Goal: Task Accomplishment & Management: Manage account settings

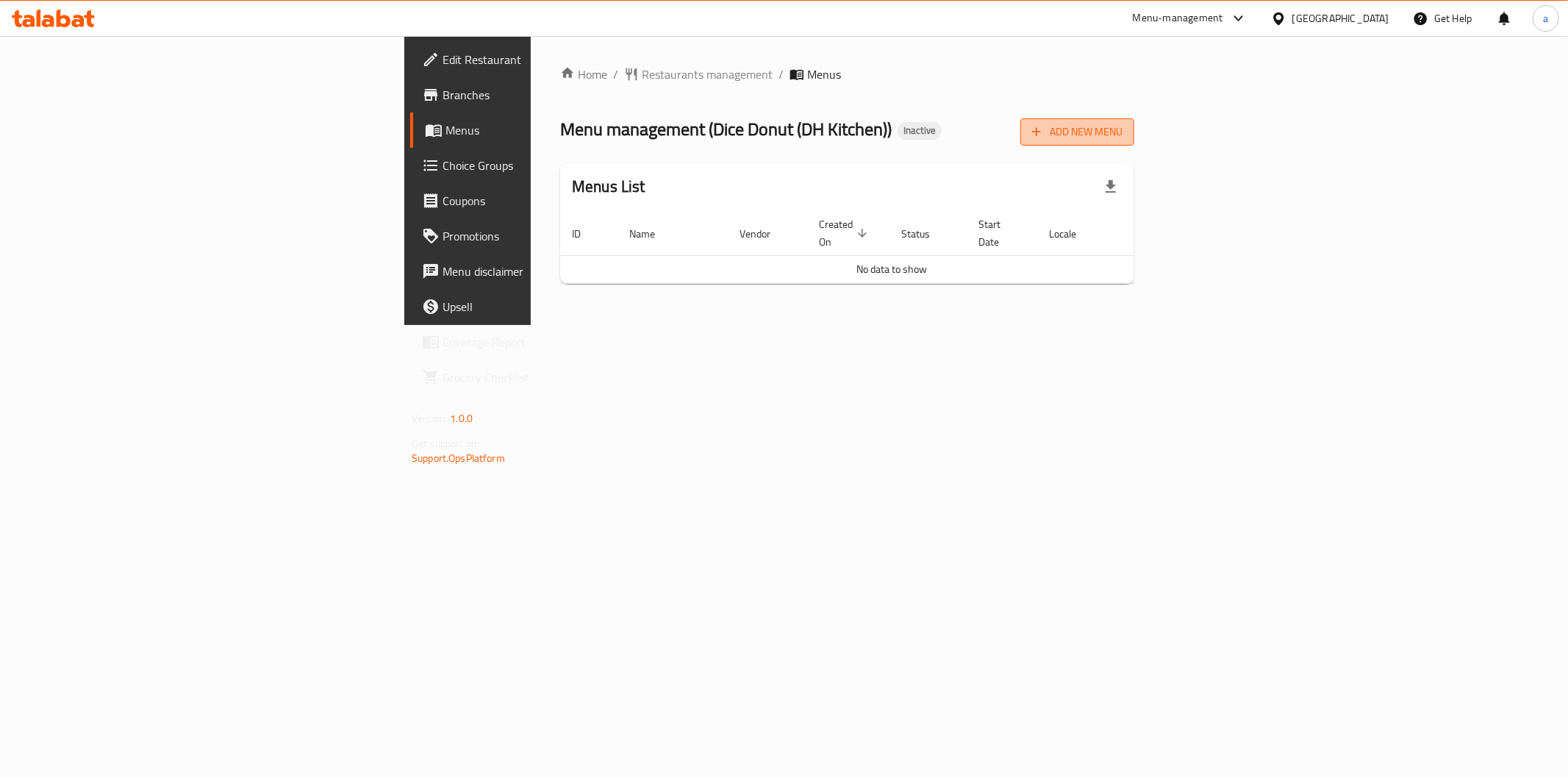
click at [1134, 141] on button "Add New Menu" at bounding box center [1078, 131] width 114 height 27
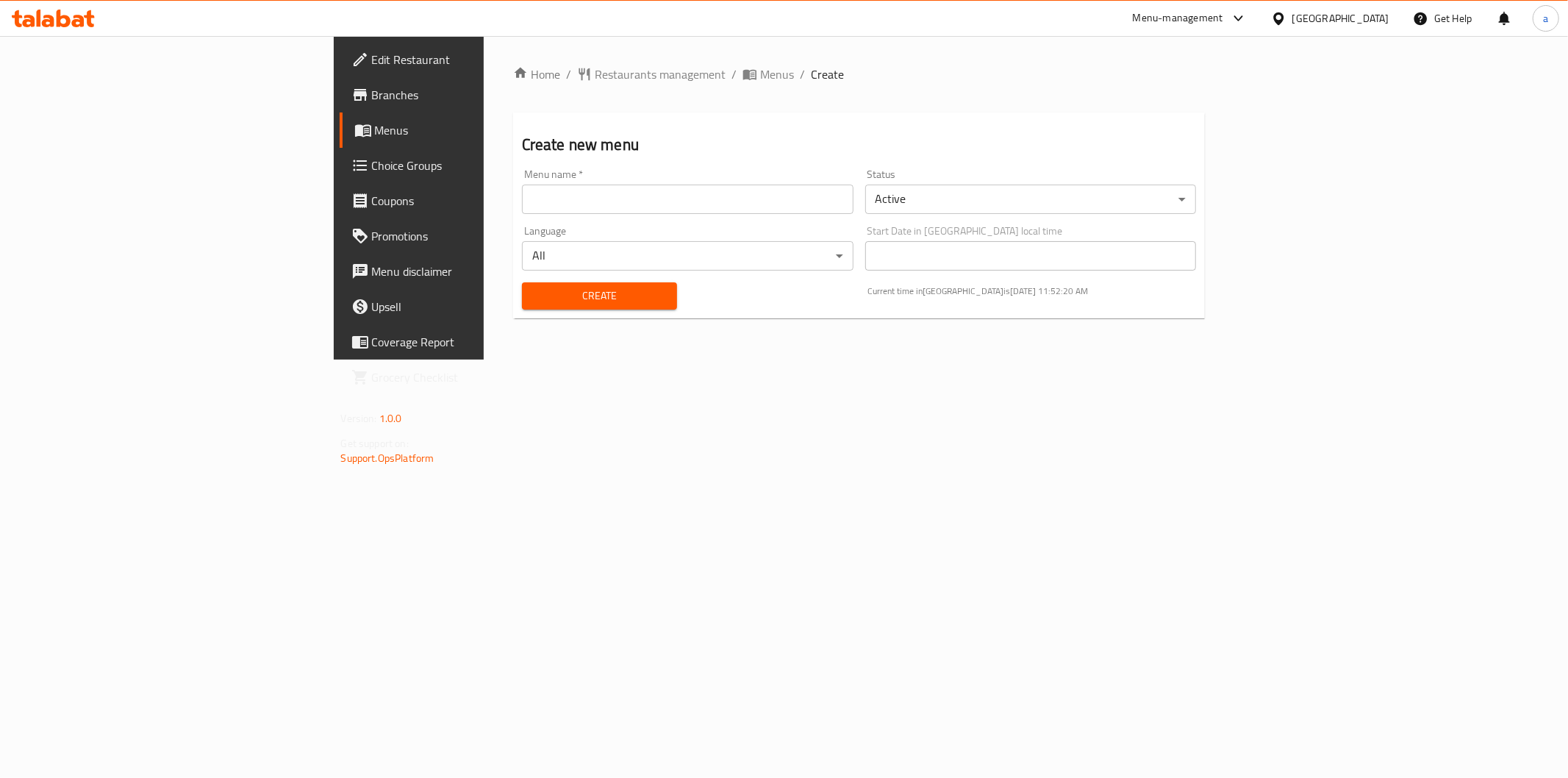
click at [522, 203] on input "text" at bounding box center [687, 200] width 332 height 29
type input "9-1"
click at [522, 305] on button "Create" at bounding box center [600, 296] width 155 height 27
click at [375, 137] on span "Menus" at bounding box center [479, 130] width 209 height 18
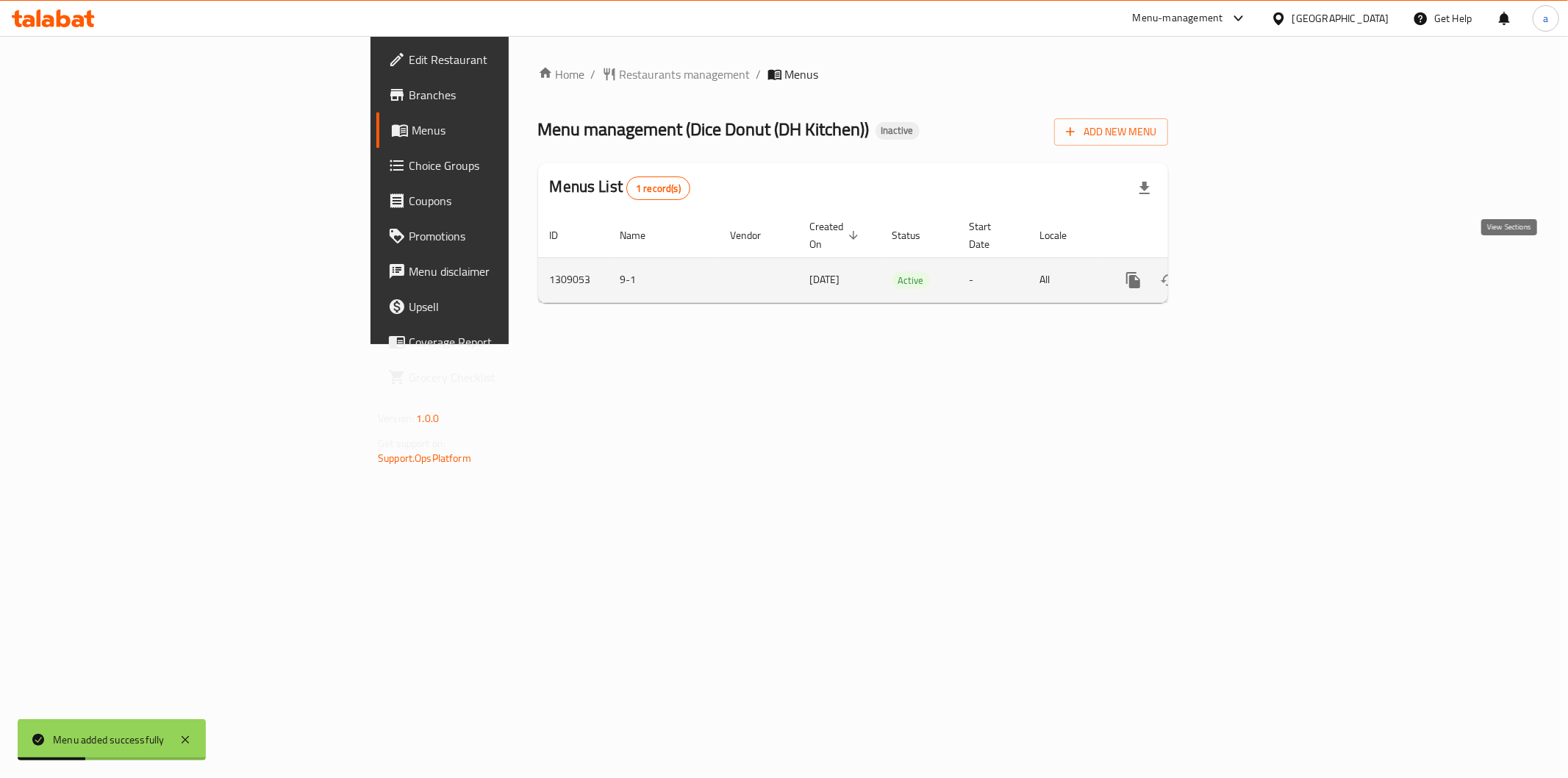
click at [1248, 271] on icon "enhanced table" at bounding box center [1240, 280] width 18 height 18
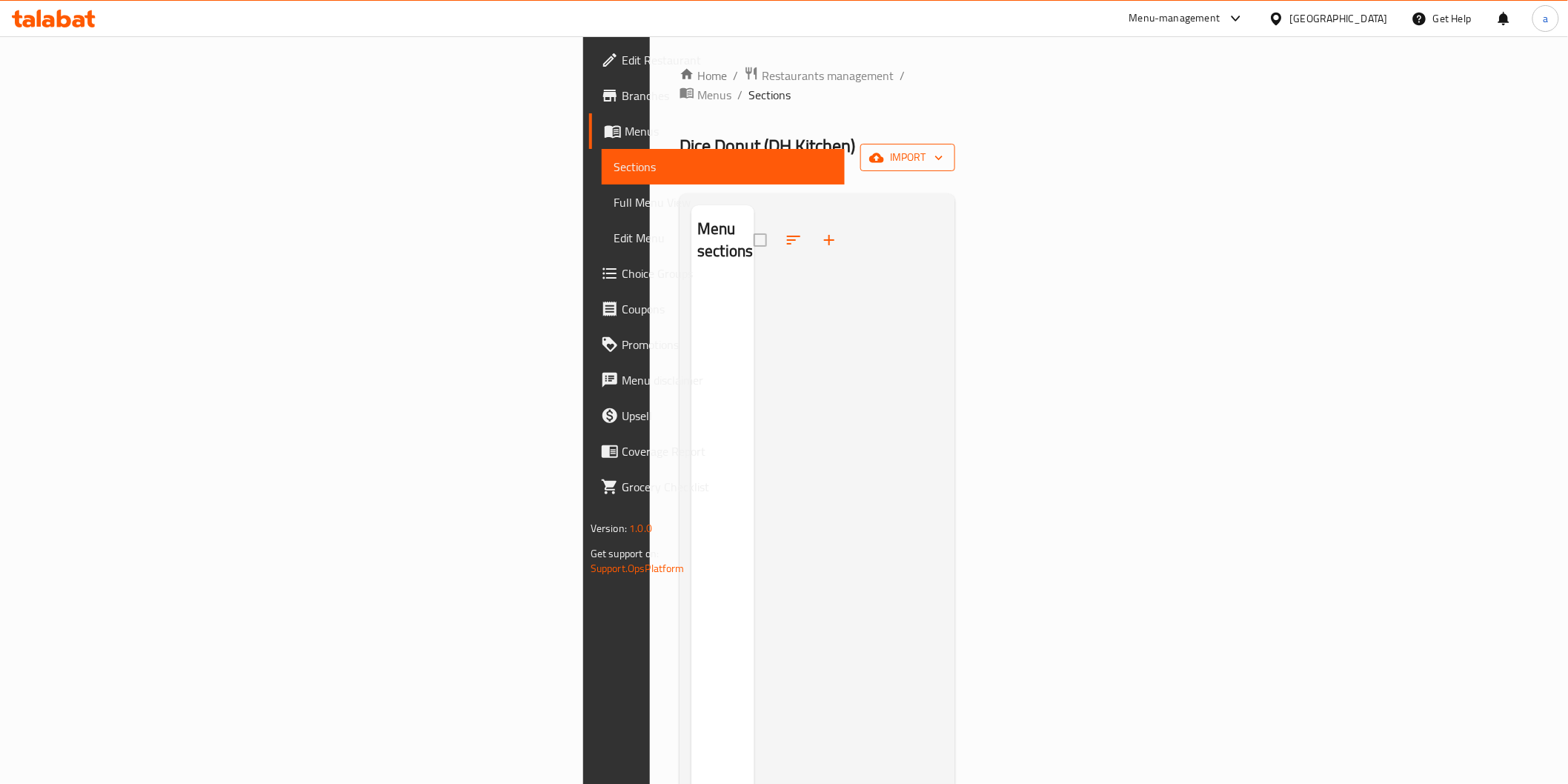
click at [884, 150] on icon "button" at bounding box center [877, 158] width 15 height 15
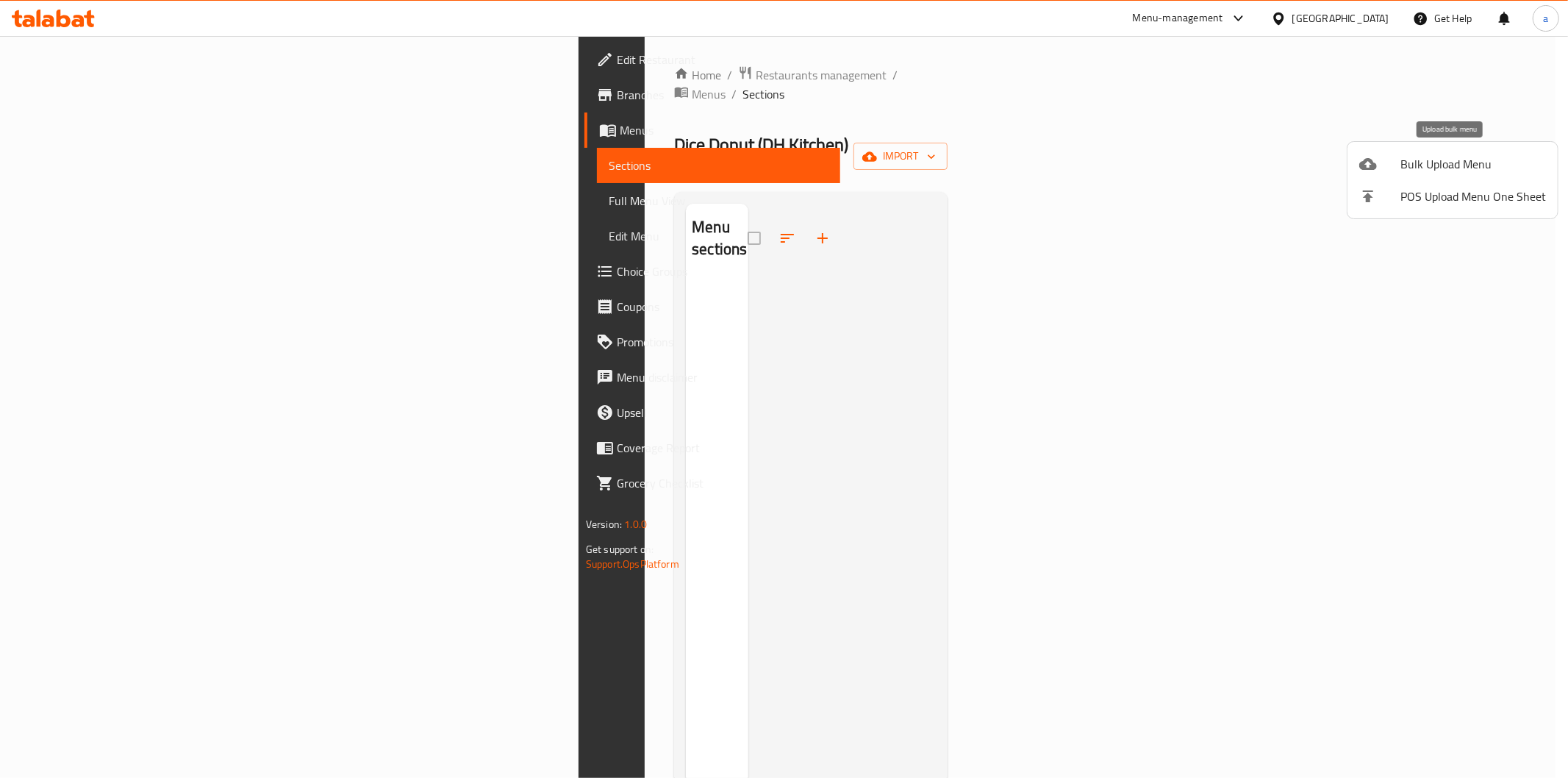
click at [1466, 159] on span "Bulk Upload Menu" at bounding box center [1473, 164] width 146 height 18
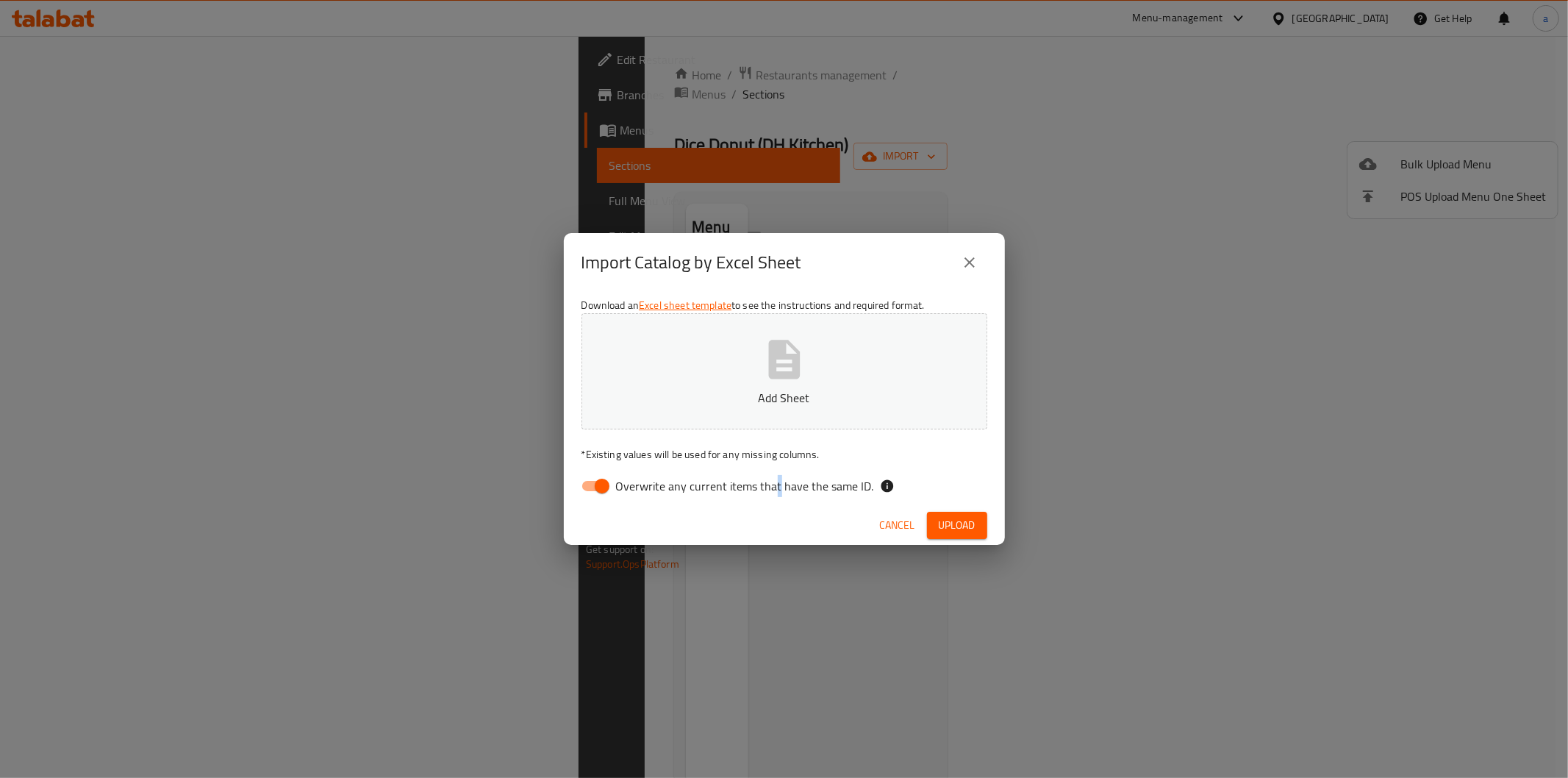
click at [775, 486] on span "Overwrite any current items that have the same ID." at bounding box center [744, 486] width 258 height 18
click at [604, 482] on input "Overwrite any current items that have the same ID." at bounding box center [602, 486] width 84 height 28
checkbox input "false"
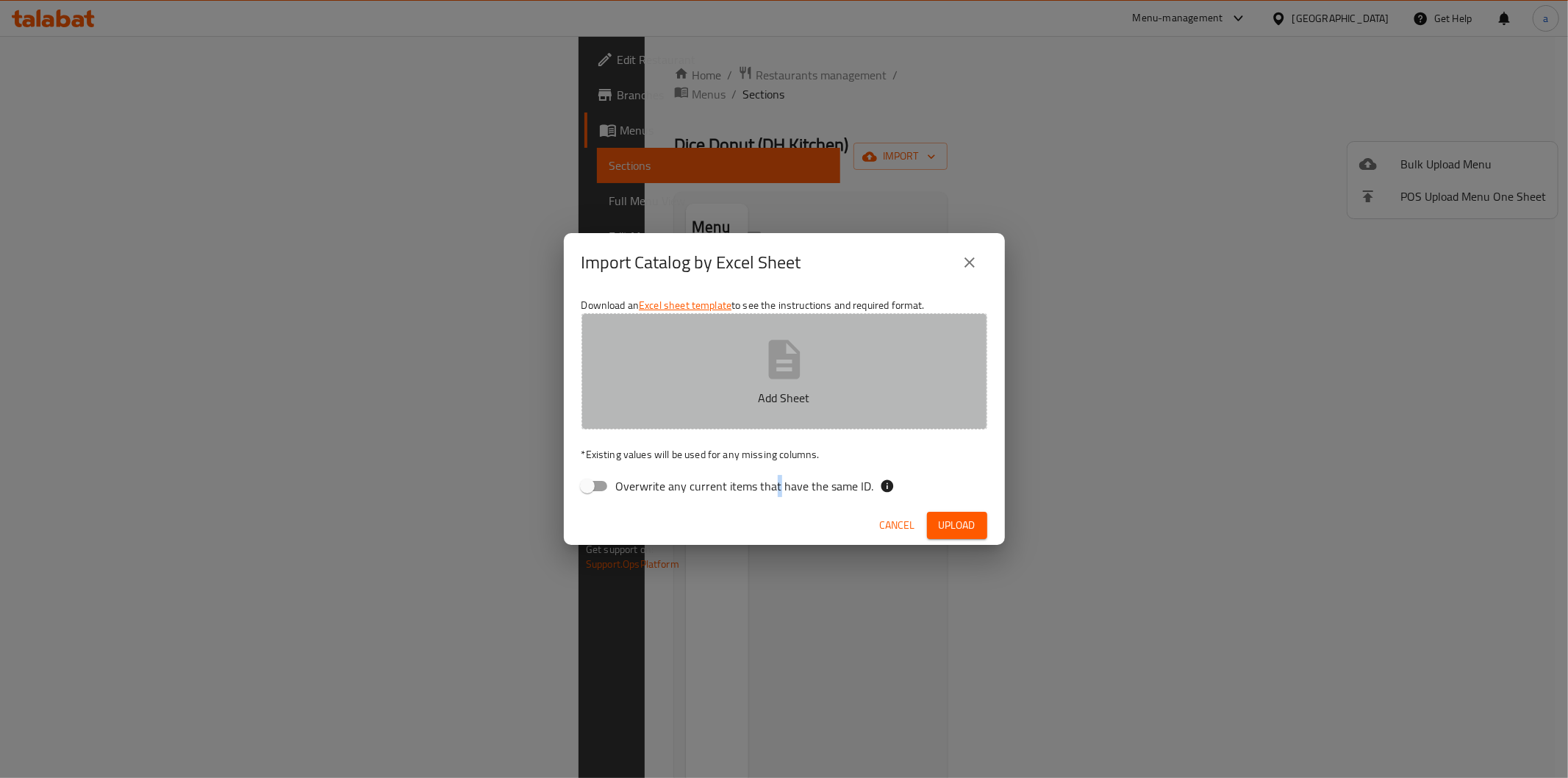
click at [652, 400] on p "Add Sheet" at bounding box center [784, 398] width 360 height 18
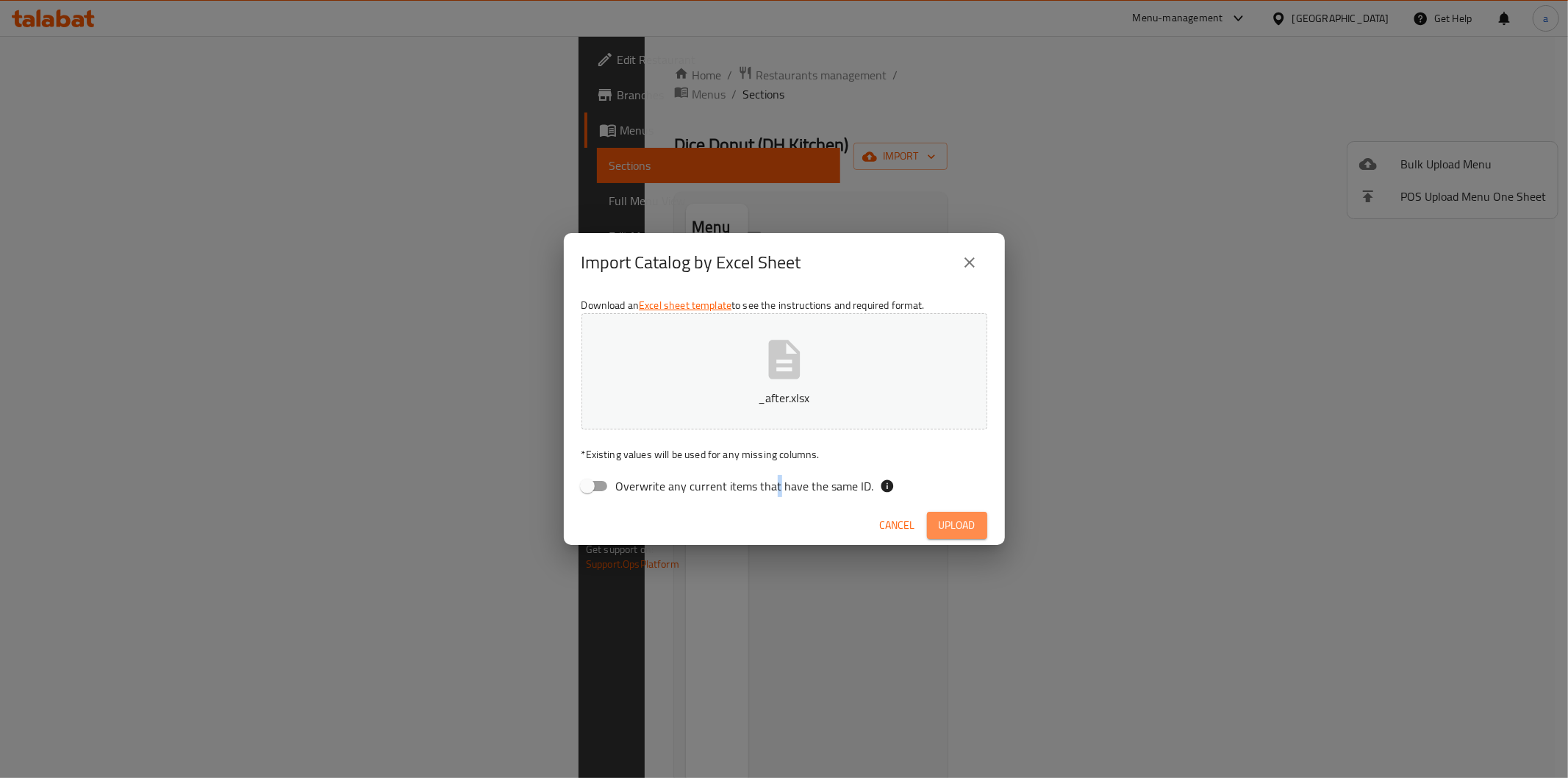
click at [956, 524] on span "Upload" at bounding box center [956, 525] width 37 height 19
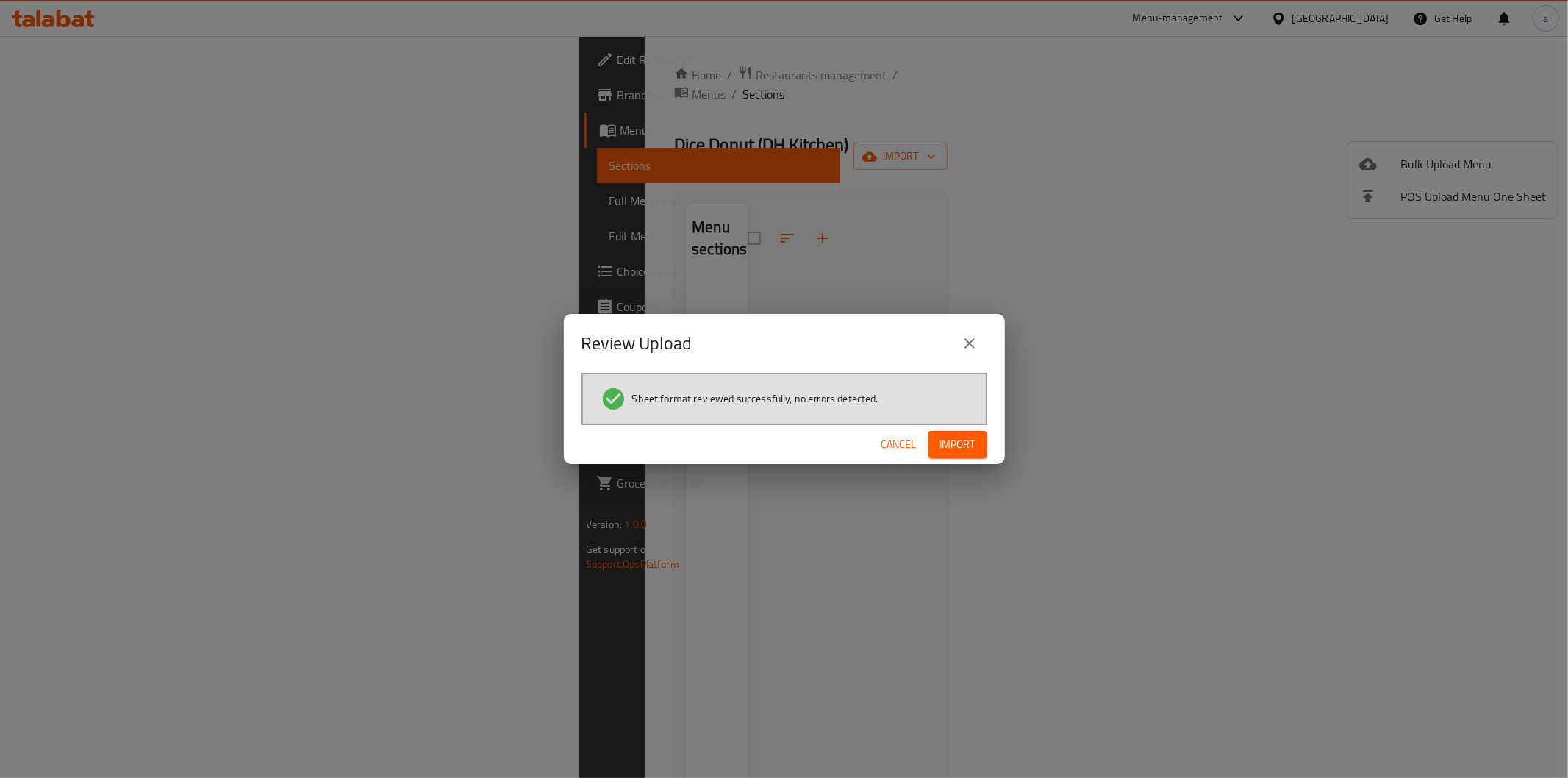
click button "Cancel" at bounding box center [899, 444] width 47 height 27
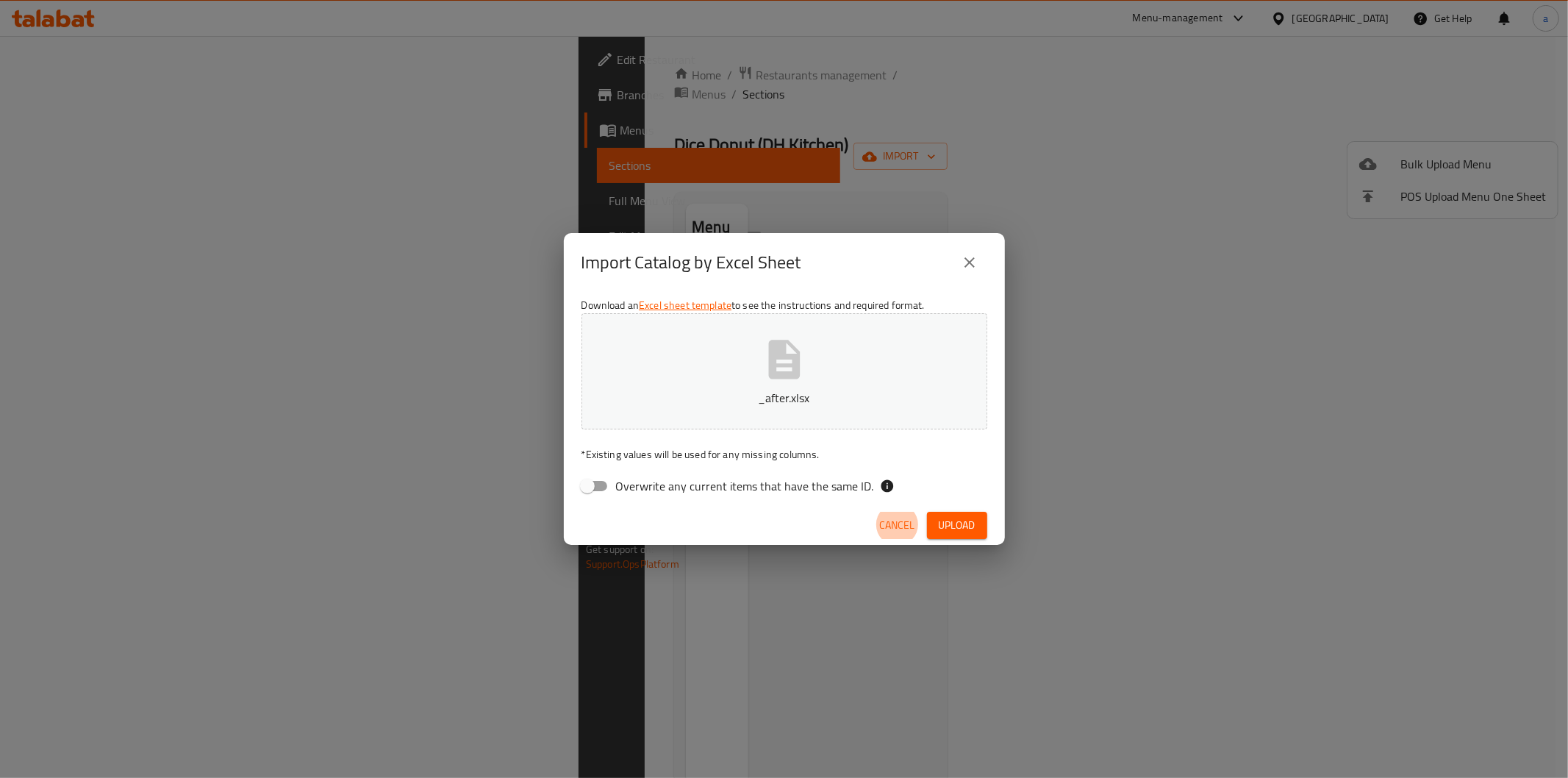
click at [956, 524] on span "Upload" at bounding box center [956, 525] width 37 height 19
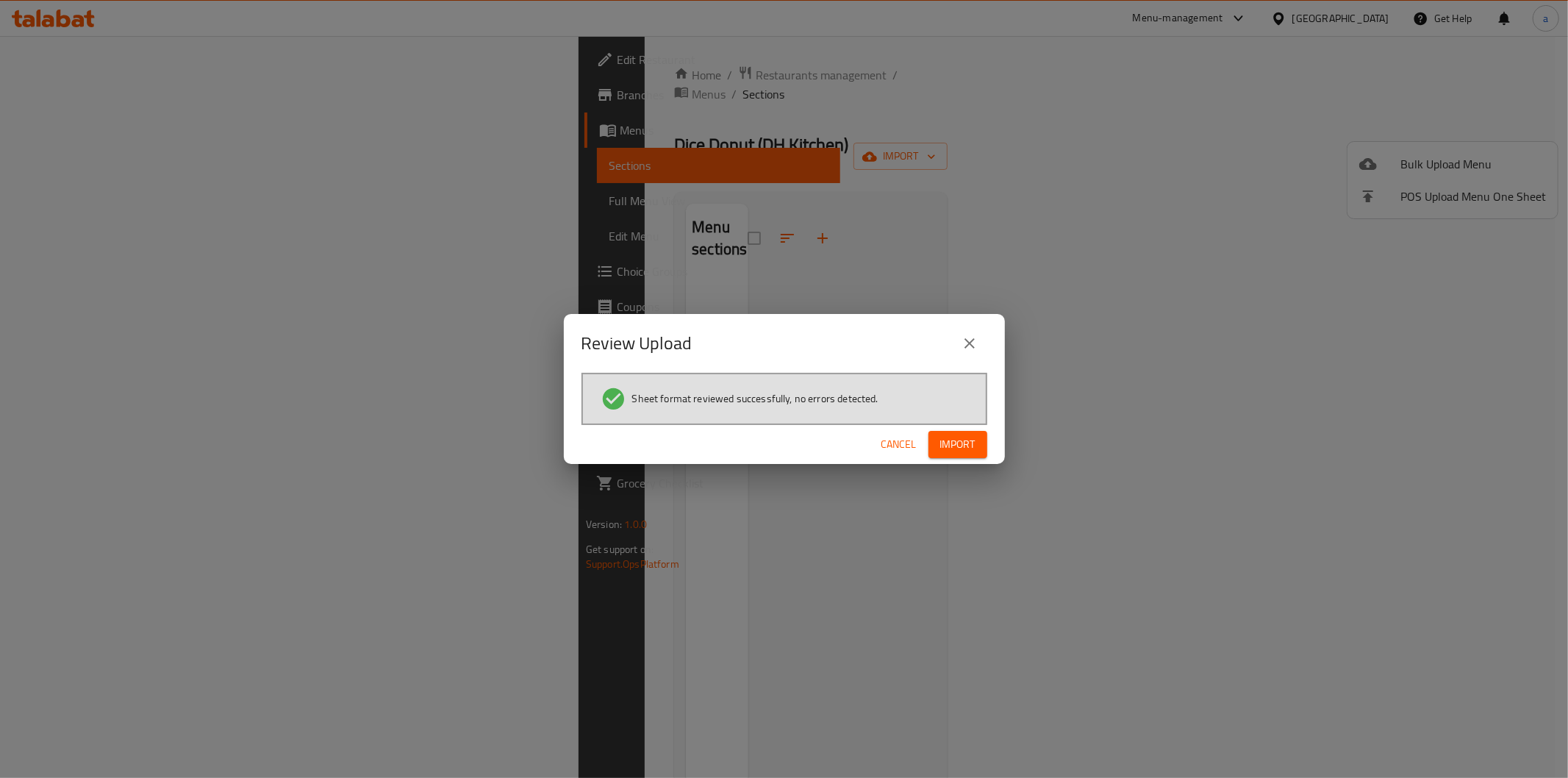
click at [968, 445] on span "Import" at bounding box center [957, 444] width 35 height 19
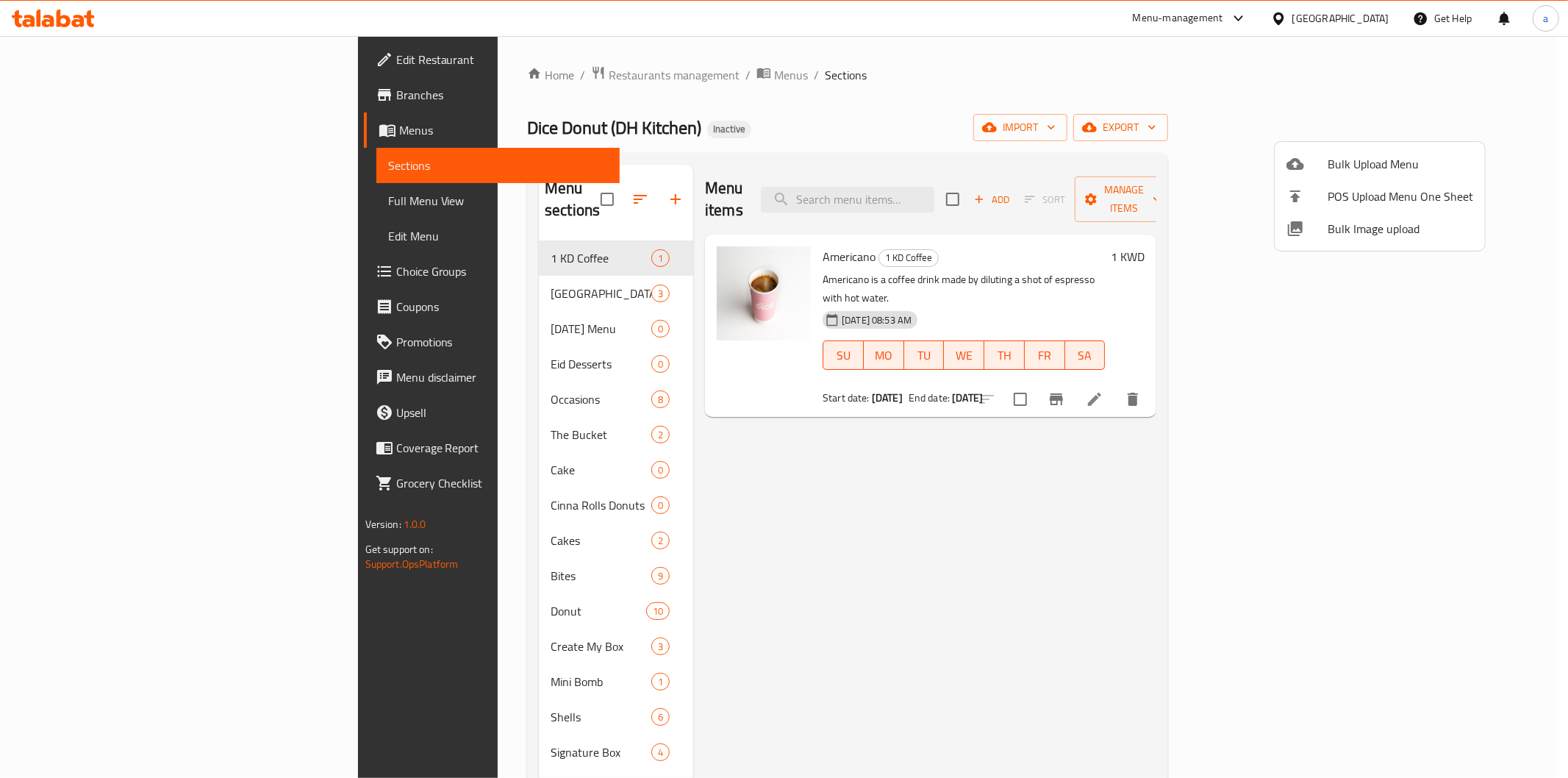
click at [655, 535] on div at bounding box center [784, 389] width 1568 height 778
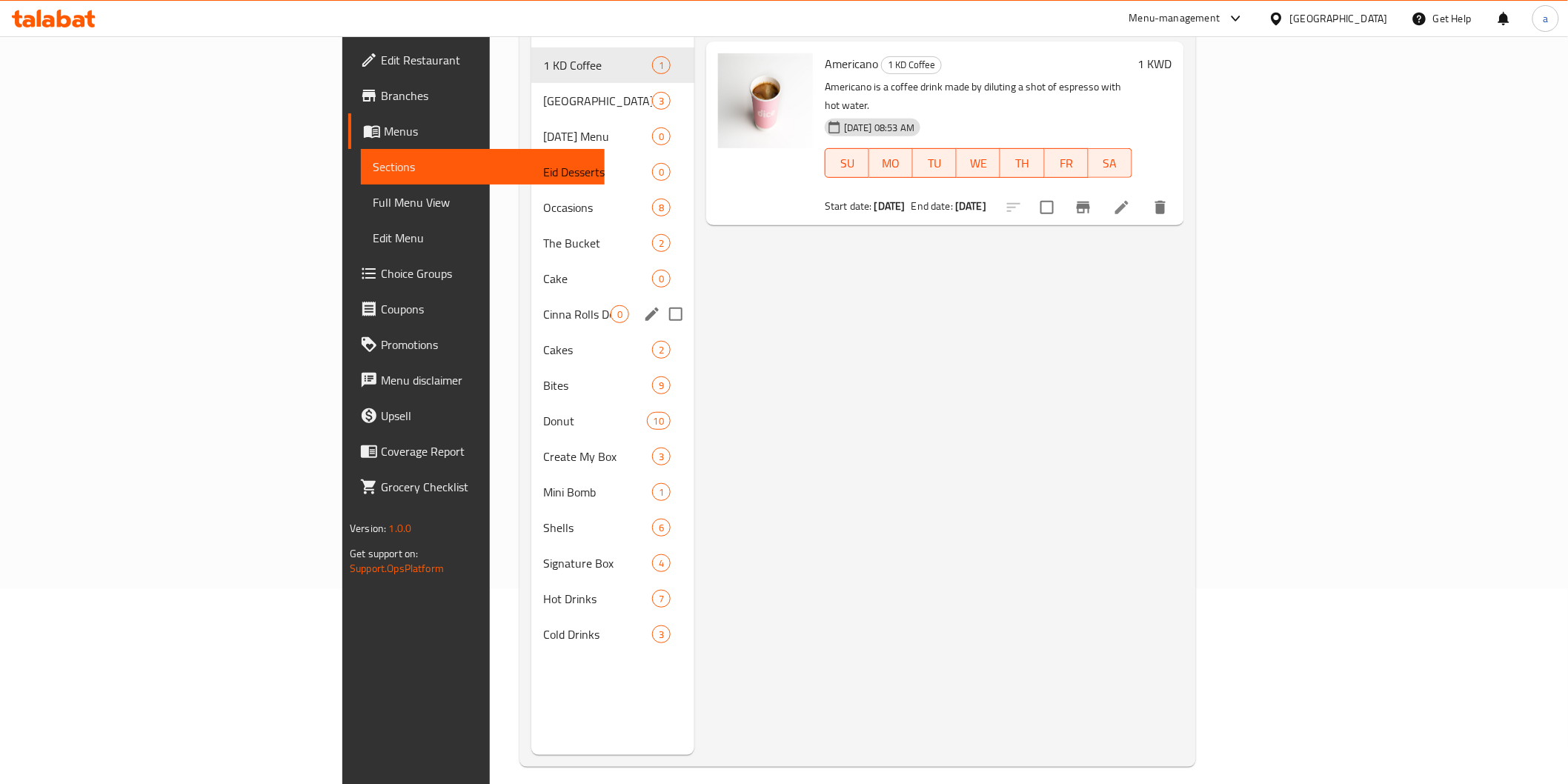
scroll to position [208, 0]
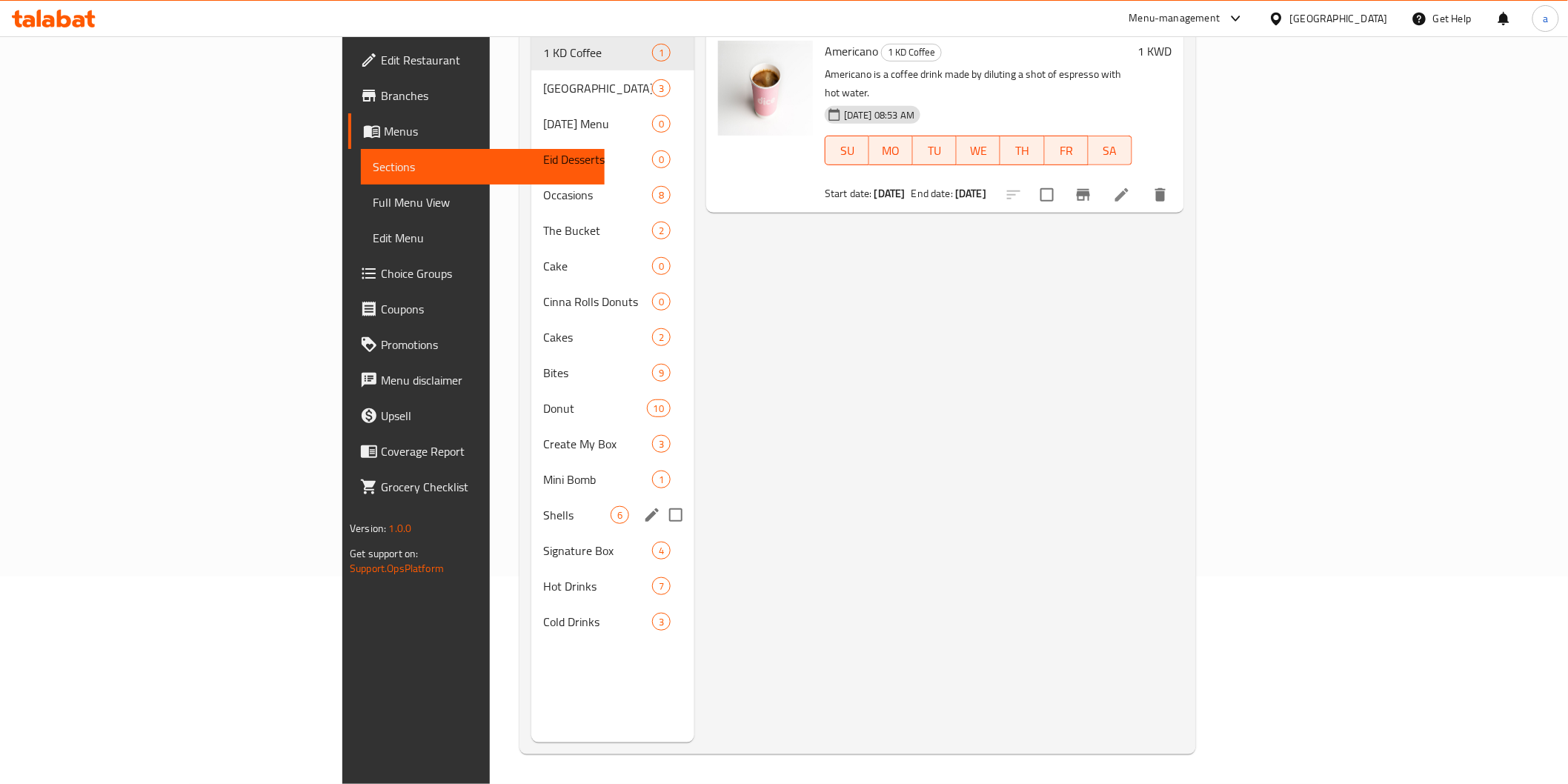
drag, startPoint x: 433, startPoint y: 482, endPoint x: 285, endPoint y: 635, distance: 212.9
click at [343, 576] on html "​ Menu-management Kuwait Get Help a Edit Restaurant Branches Menus Sections Ful…" at bounding box center [784, 184] width 1568 height 784
click at [543, 542] on span "Signature Box" at bounding box center [576, 551] width 67 height 18
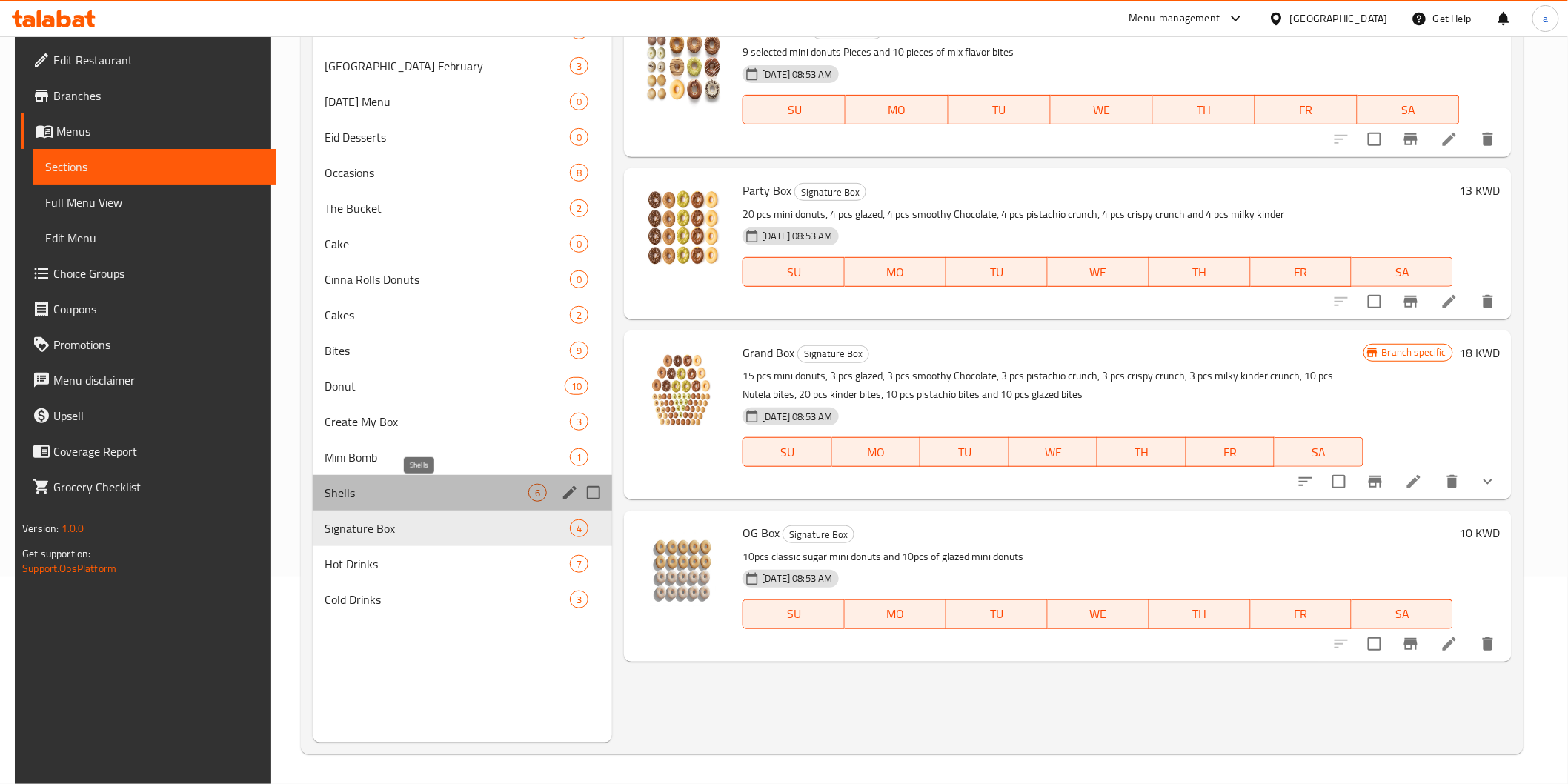
click at [371, 486] on span "Shells" at bounding box center [426, 493] width 204 height 18
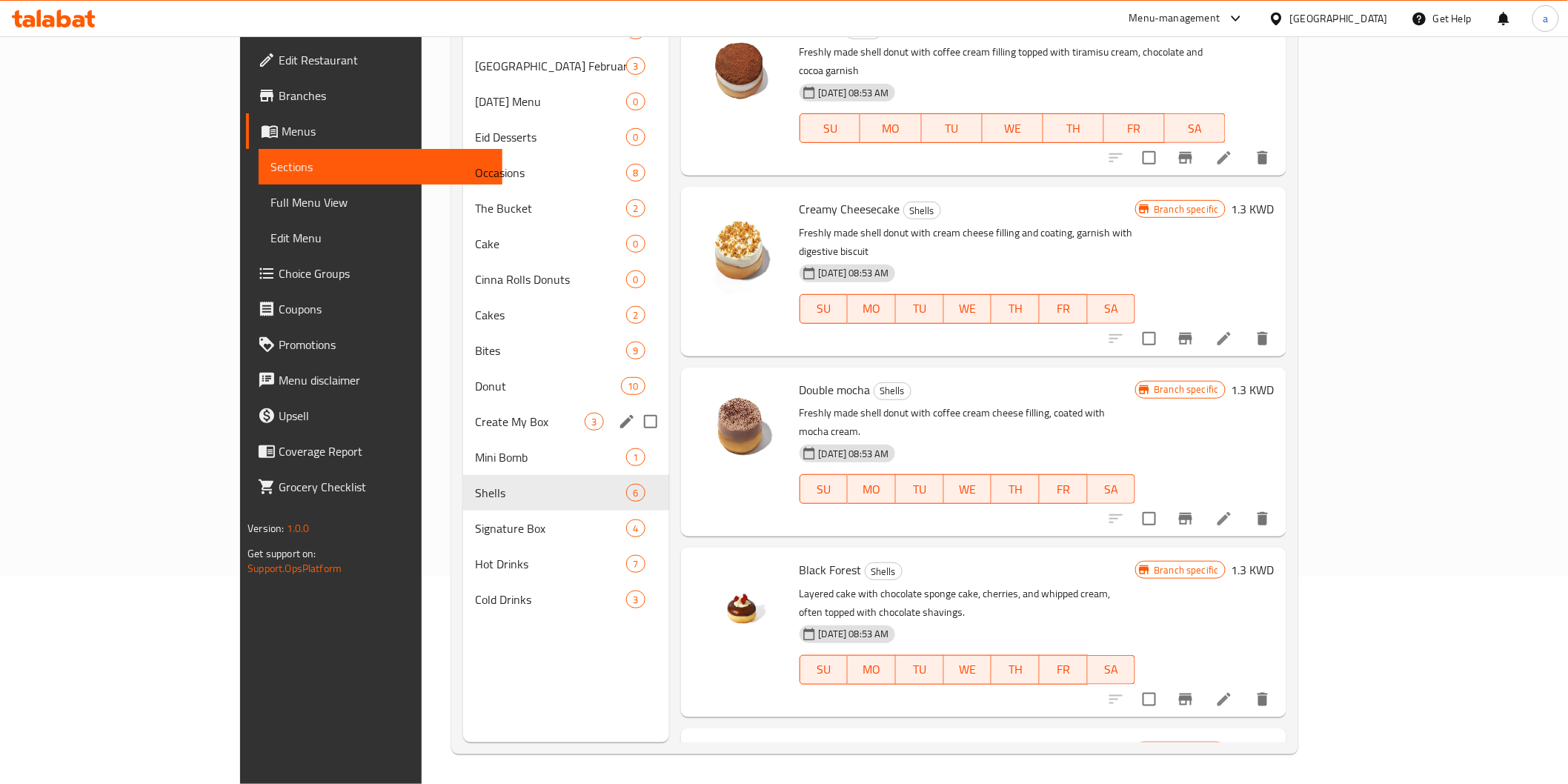
click at [463, 438] on div "Create My Box 3" at bounding box center [566, 421] width 206 height 35
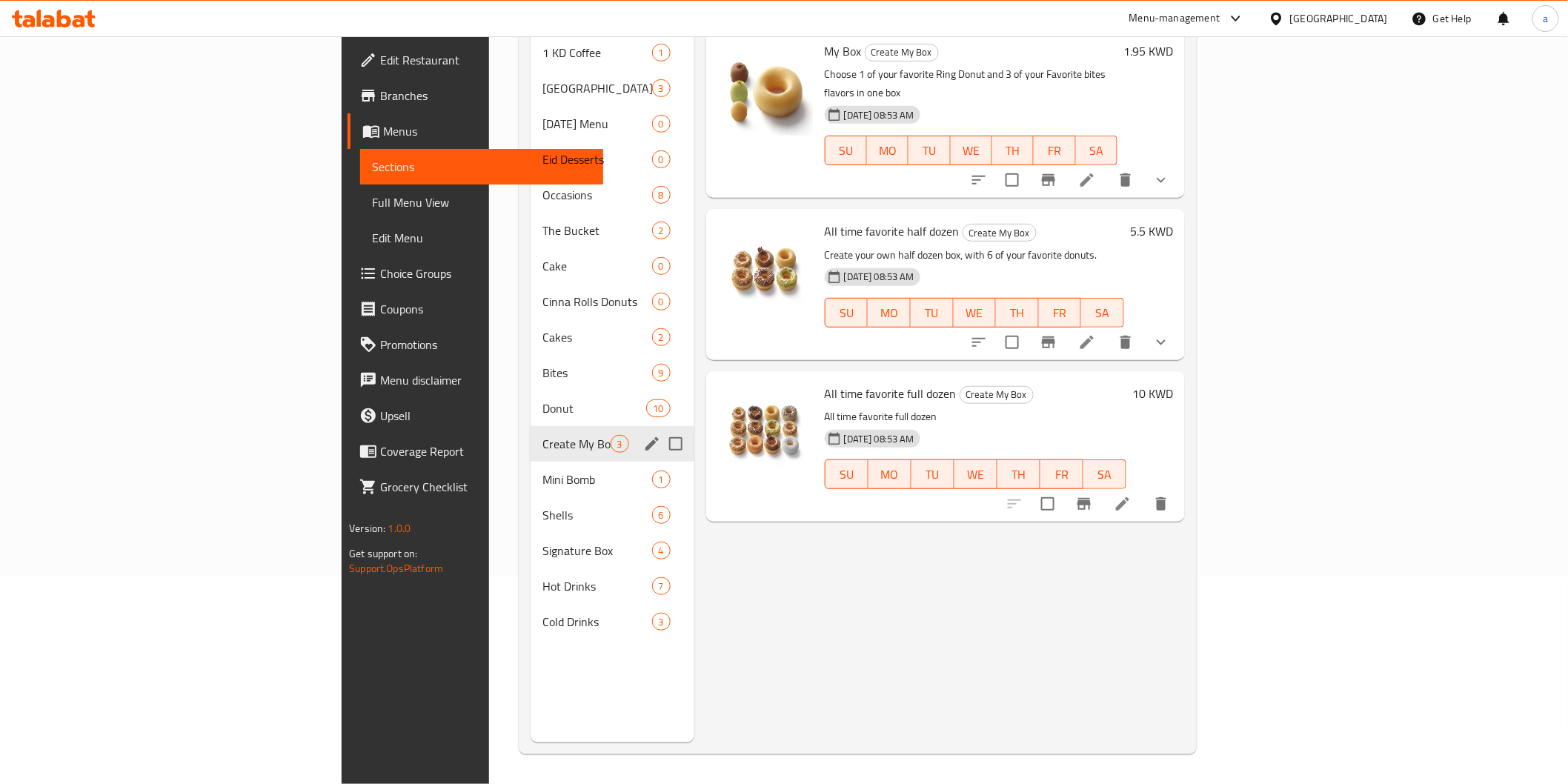
click at [530, 402] on div "Donut 10" at bounding box center [612, 408] width 163 height 35
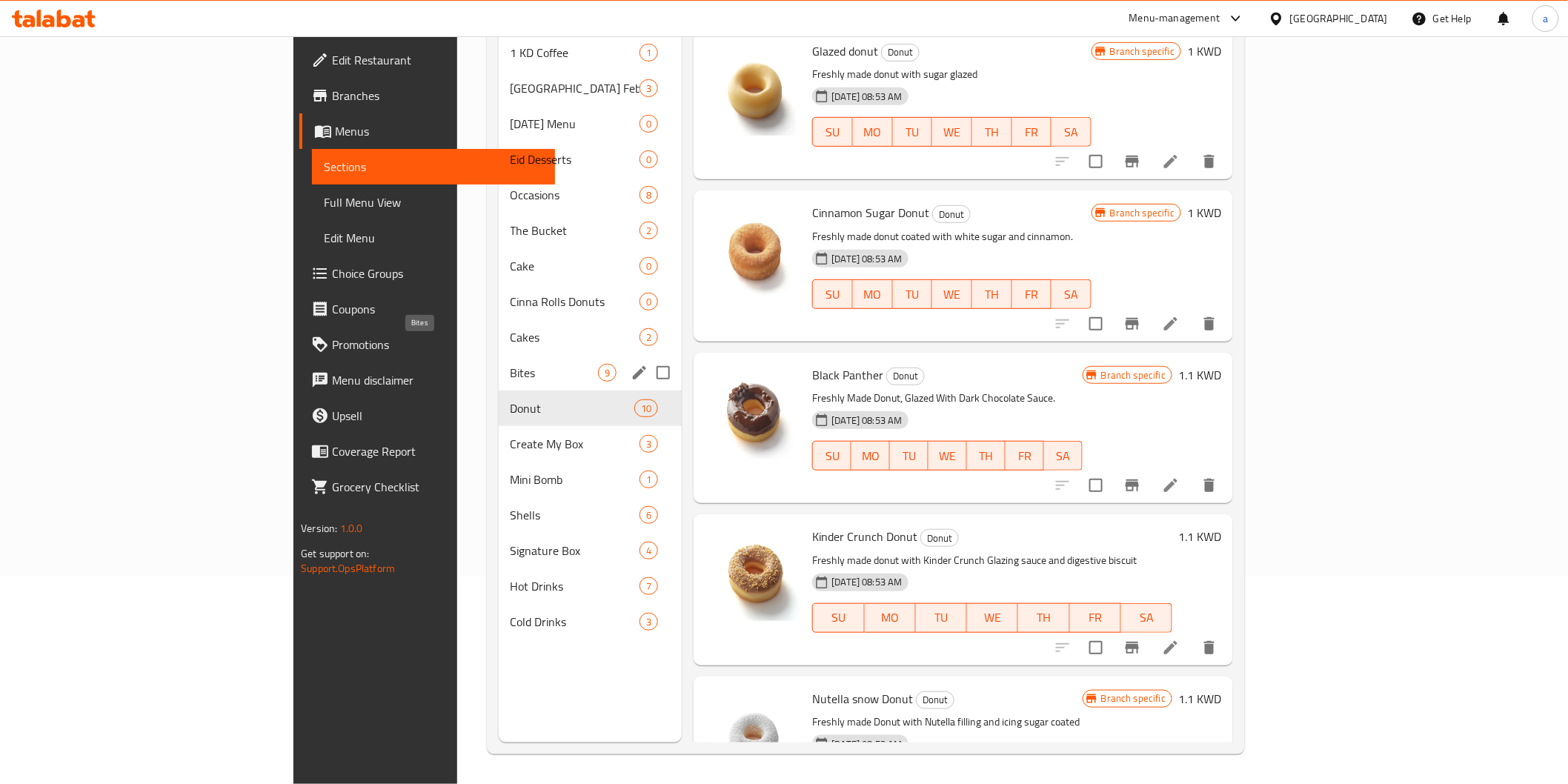
click at [511, 364] on span "Bites" at bounding box center [554, 373] width 88 height 18
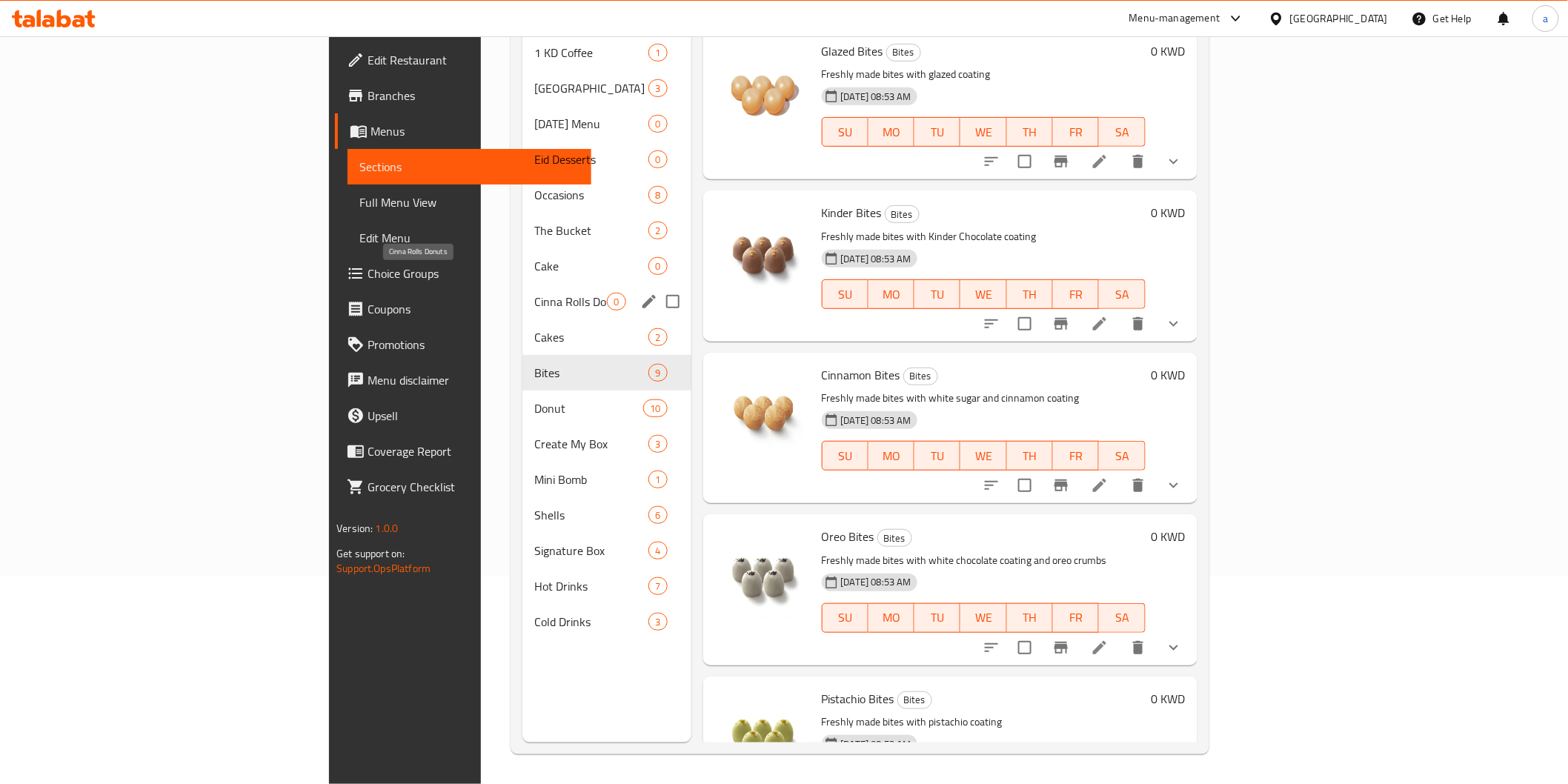
click at [534, 292] on span "Cinna Rolls Donuts" at bounding box center [571, 301] width 73 height 18
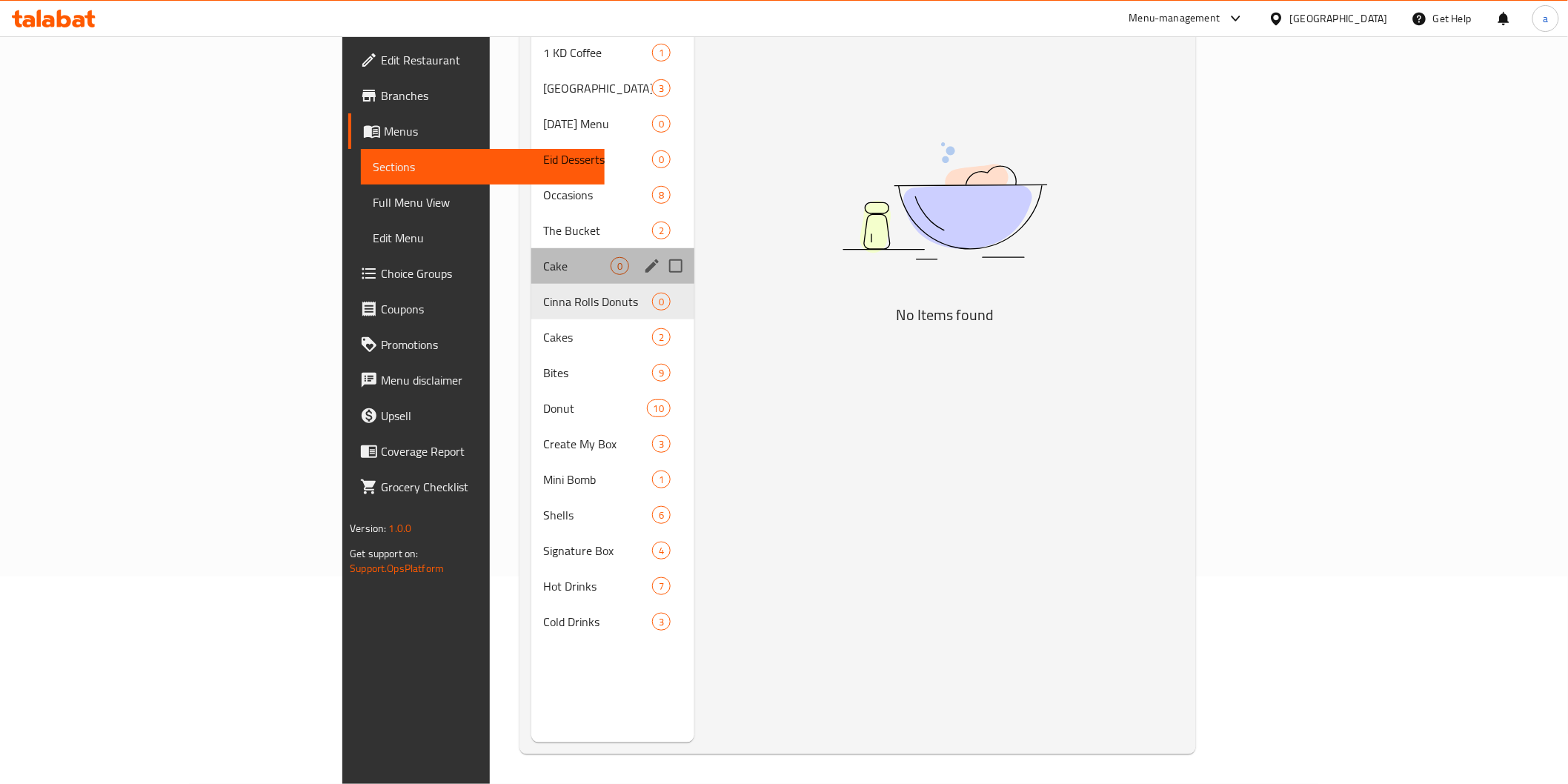
click at [531, 248] on div "Cake 0" at bounding box center [612, 265] width 163 height 35
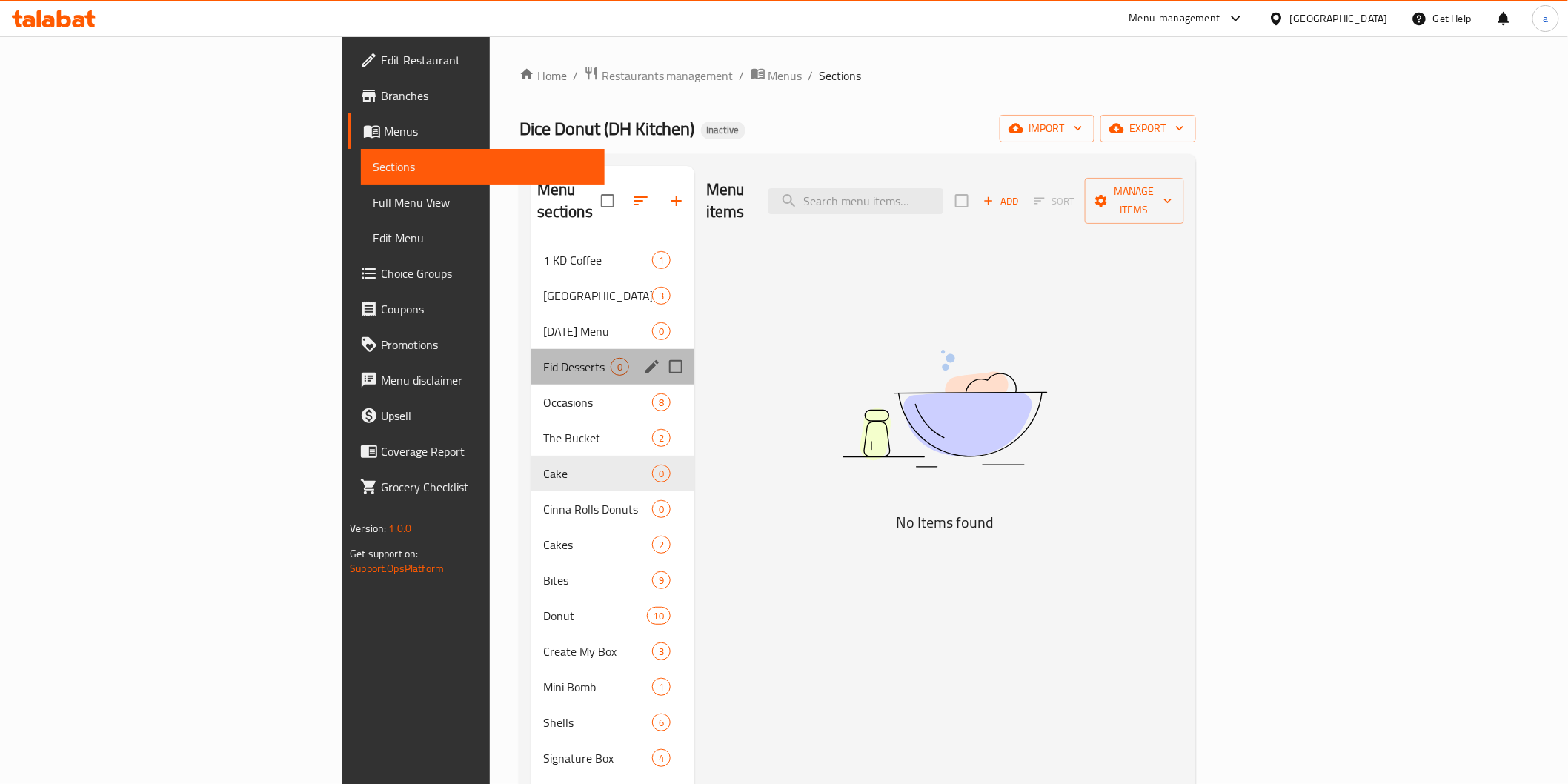
click at [531, 349] on div "Eid Desserts 0" at bounding box center [612, 366] width 163 height 35
click at [543, 323] on span "[DATE] Menu" at bounding box center [576, 332] width 67 height 18
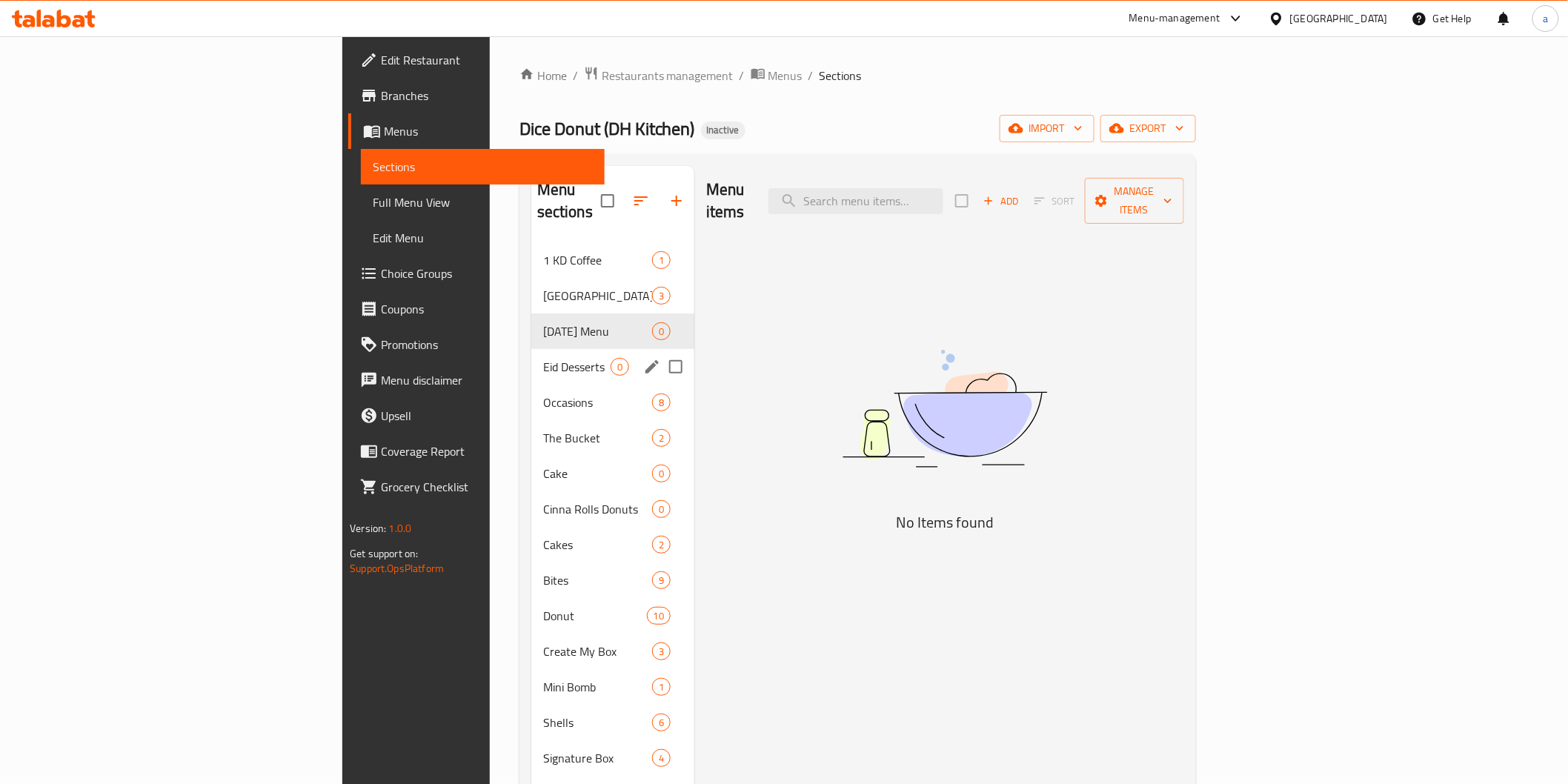
click at [531, 358] on div "Eid Desserts 0" at bounding box center [612, 366] width 163 height 35
click at [531, 420] on div "The Bucket 2" at bounding box center [612, 438] width 163 height 35
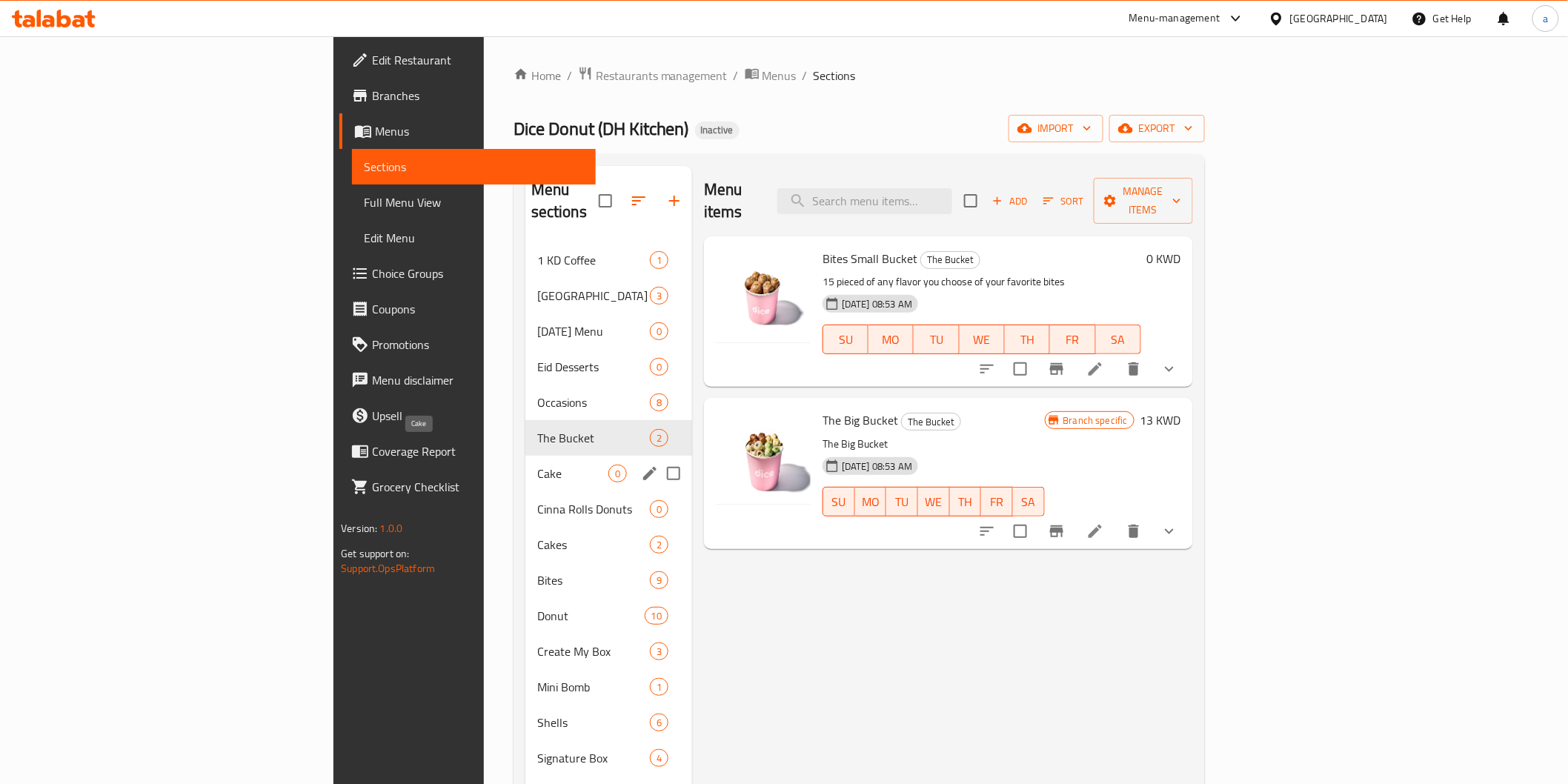
click at [537, 465] on span "Cake" at bounding box center [572, 474] width 71 height 18
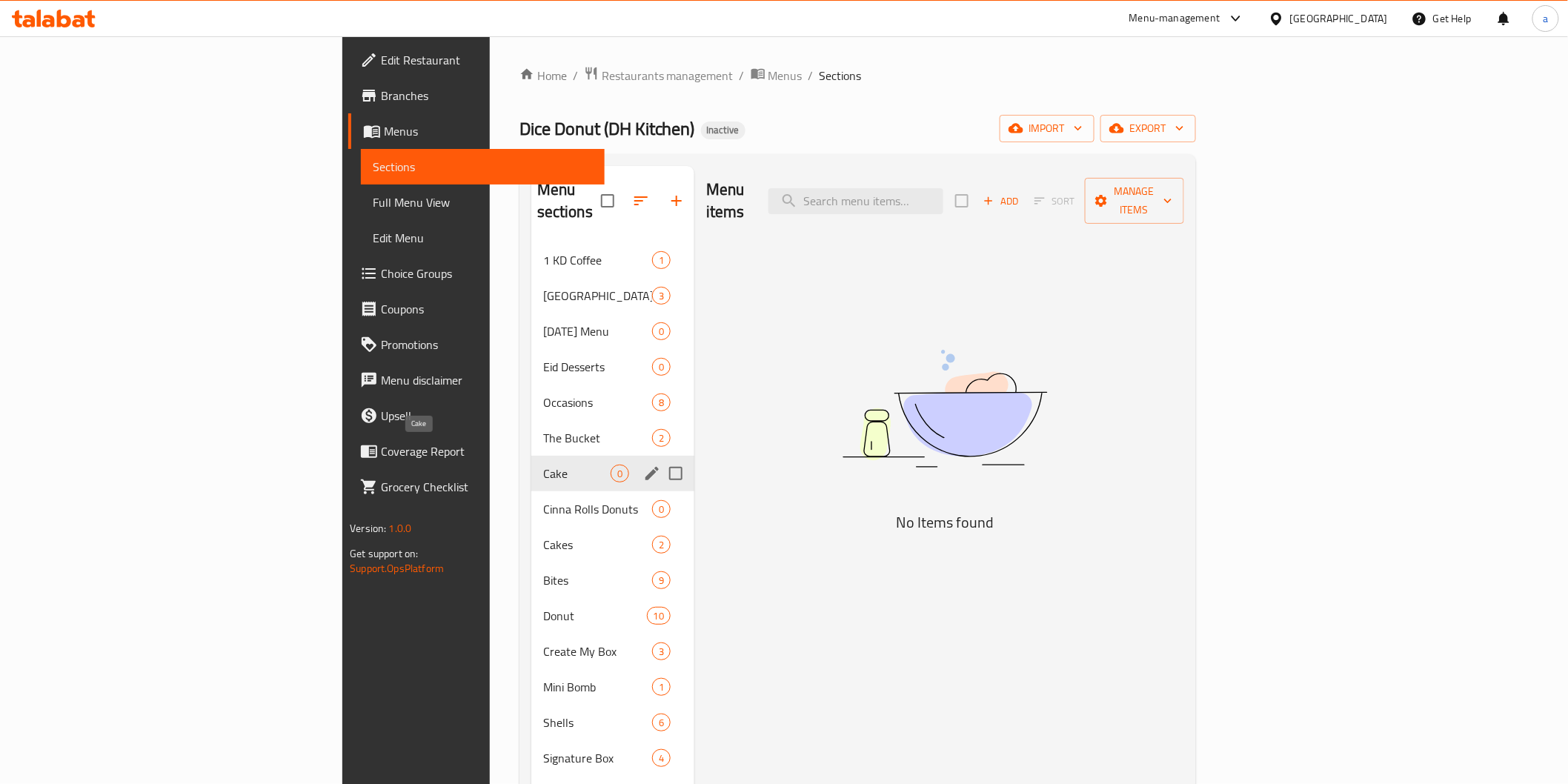
drag, startPoint x: 416, startPoint y: 525, endPoint x: 425, endPoint y: 569, distance: 44.9
click at [543, 535] on span "Cakes" at bounding box center [597, 544] width 109 height 18
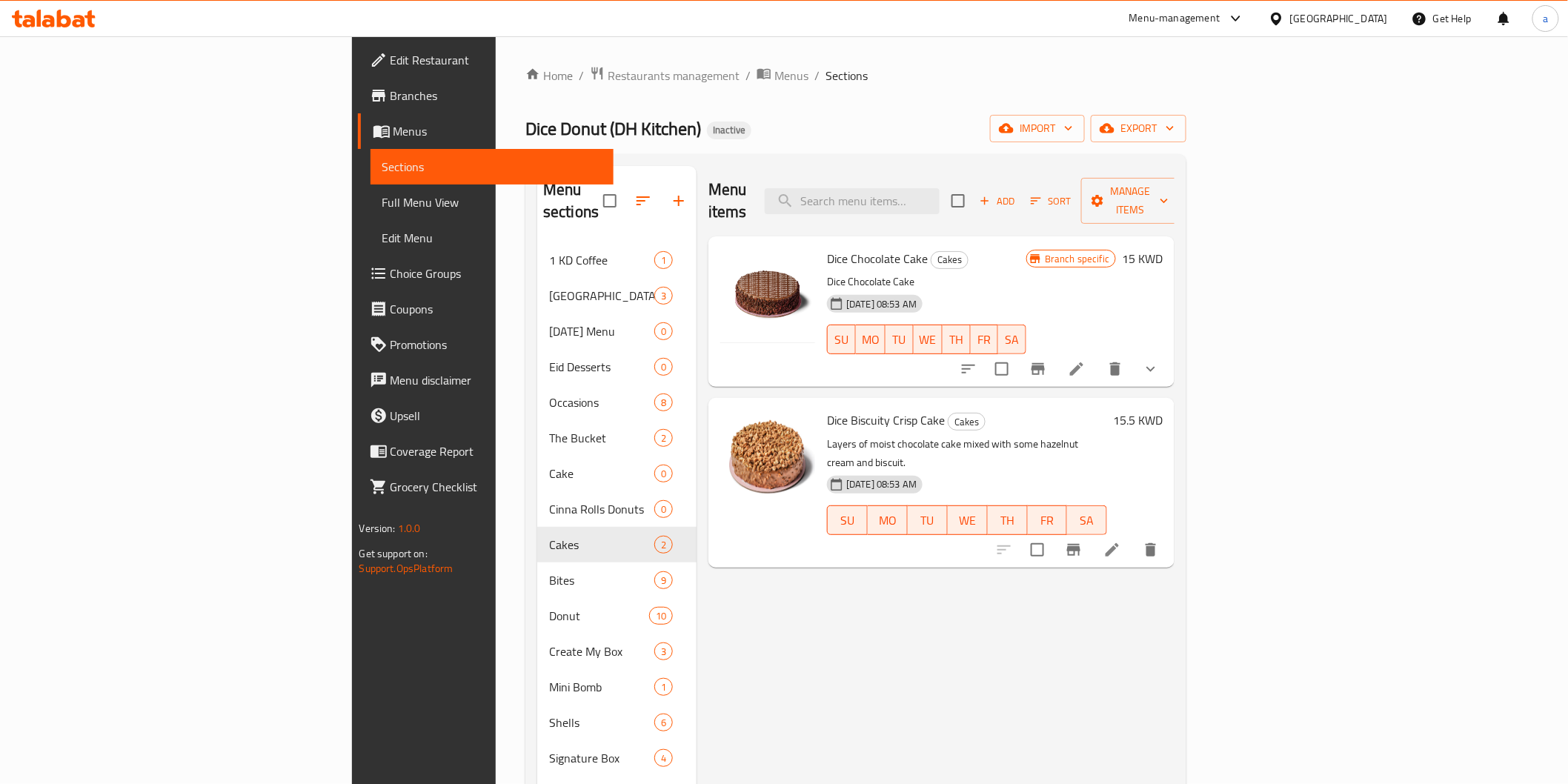
click at [391, 102] on span "Branches" at bounding box center [496, 96] width 211 height 18
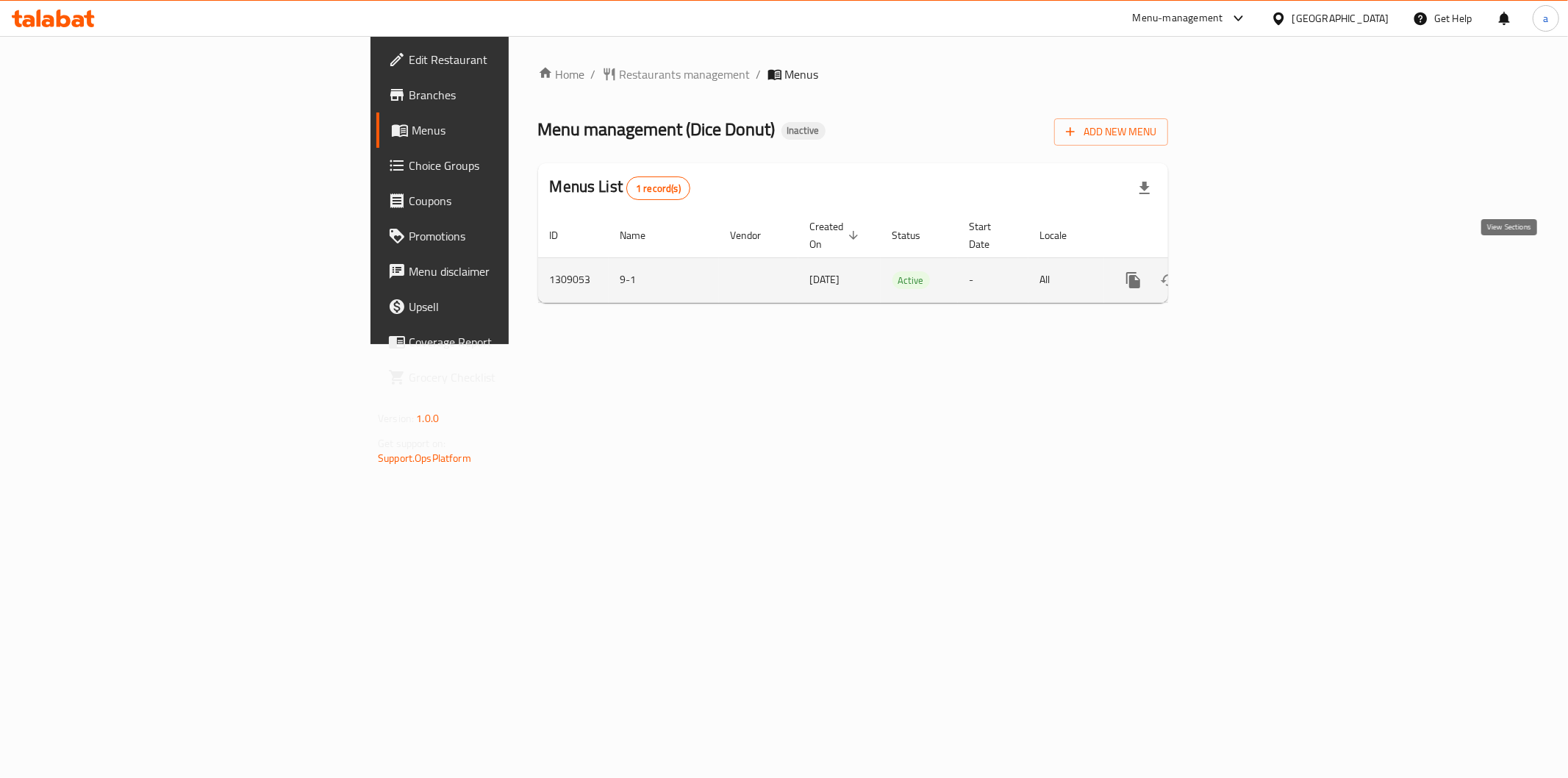
click at [1248, 271] on icon "enhanced table" at bounding box center [1240, 280] width 18 height 18
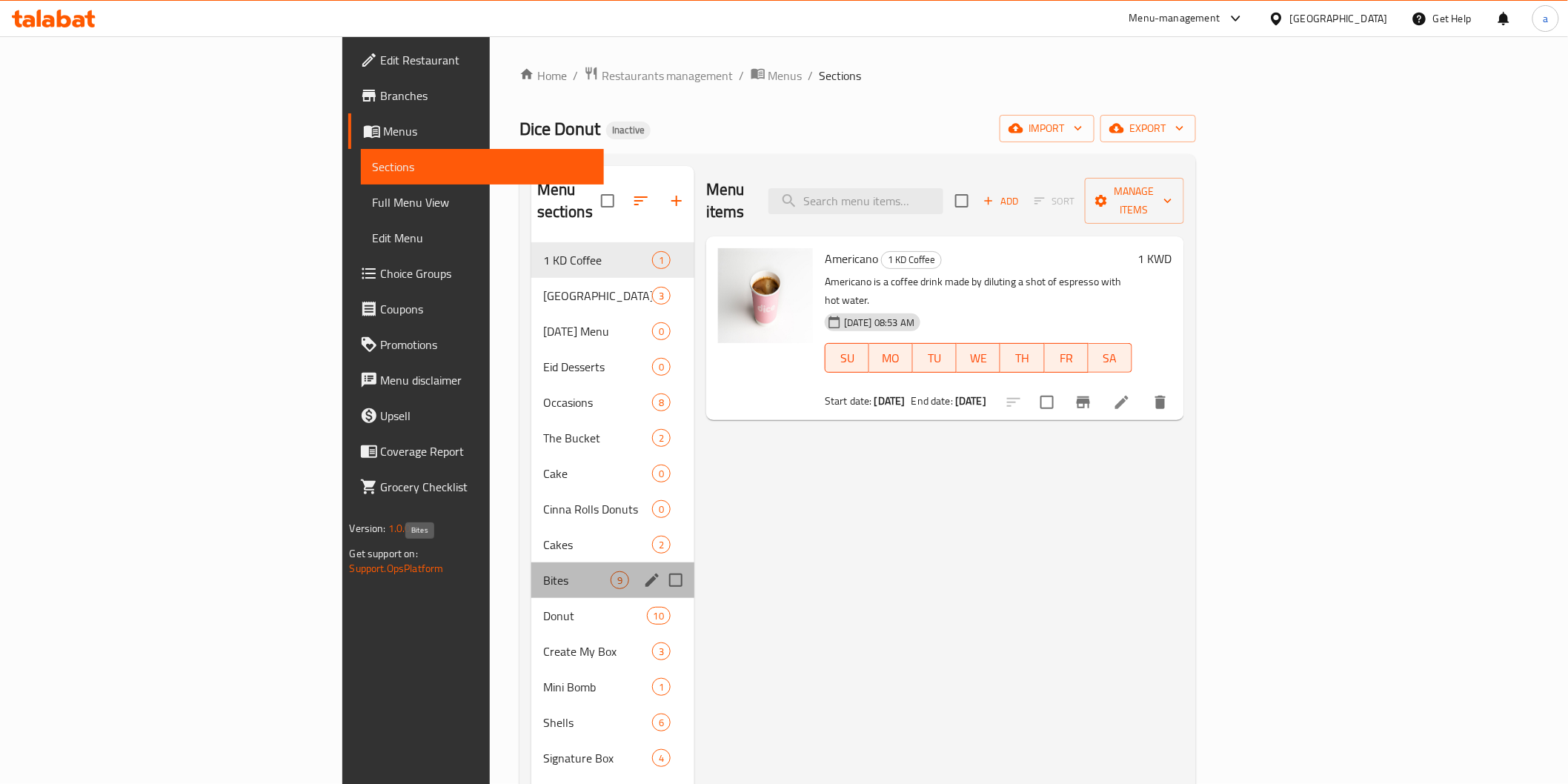
drag, startPoint x: 337, startPoint y: 563, endPoint x: 403, endPoint y: 493, distance: 96.2
click at [543, 571] on span "Bites" at bounding box center [576, 580] width 67 height 18
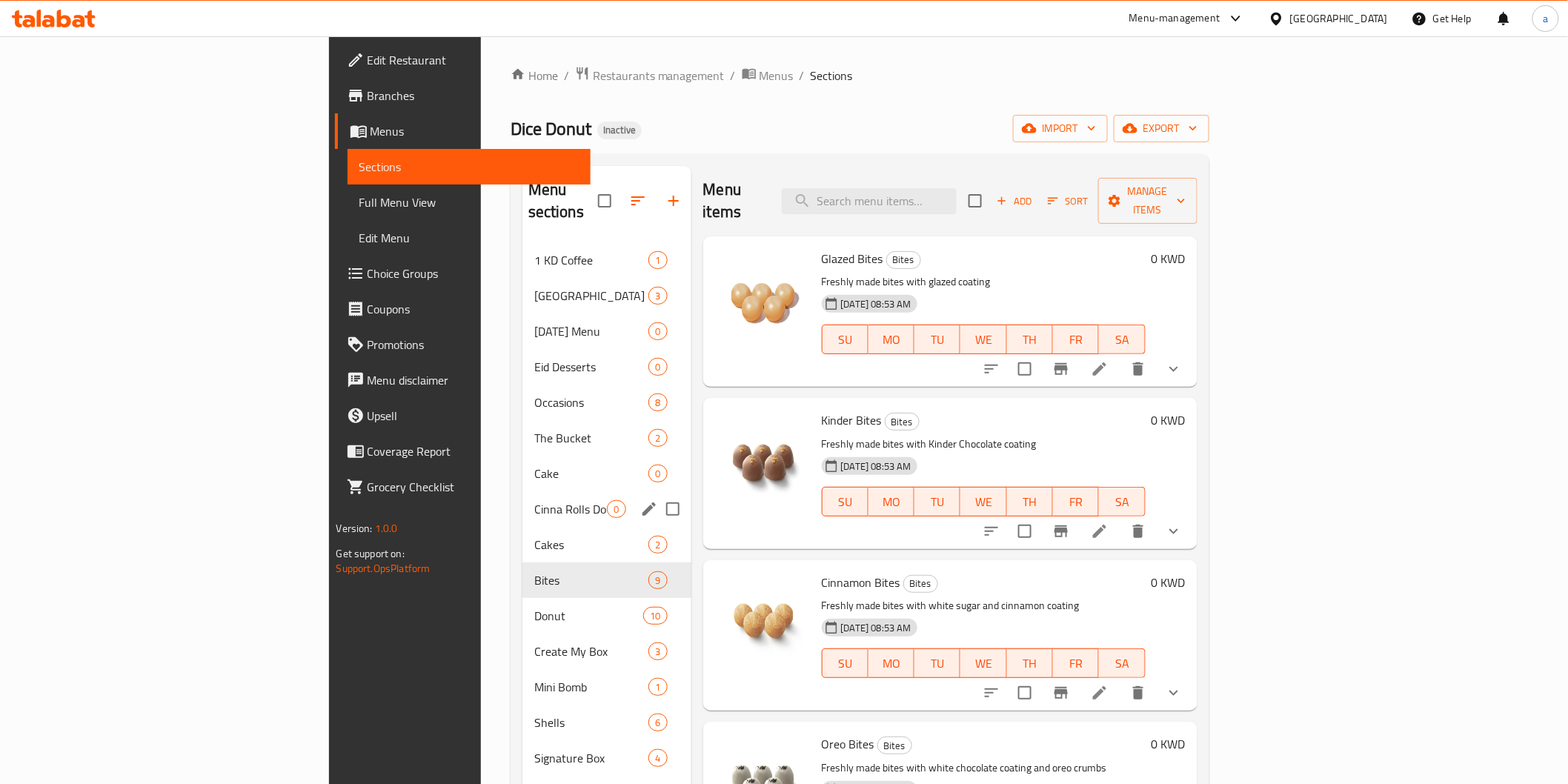
click at [534, 500] on span "Cinna Rolls Donuts" at bounding box center [571, 509] width 73 height 18
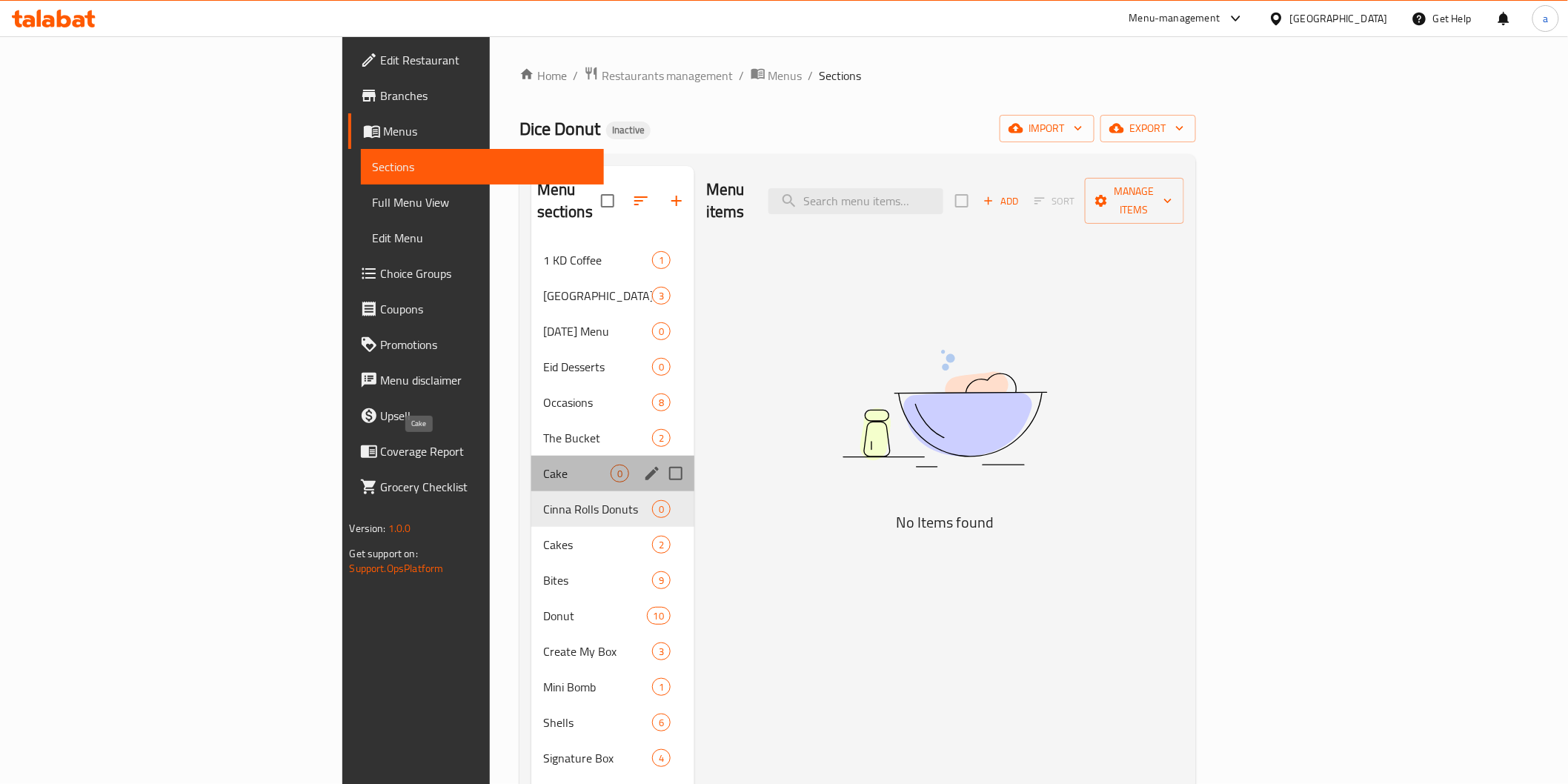
click at [543, 465] on span "Cake" at bounding box center [576, 474] width 67 height 18
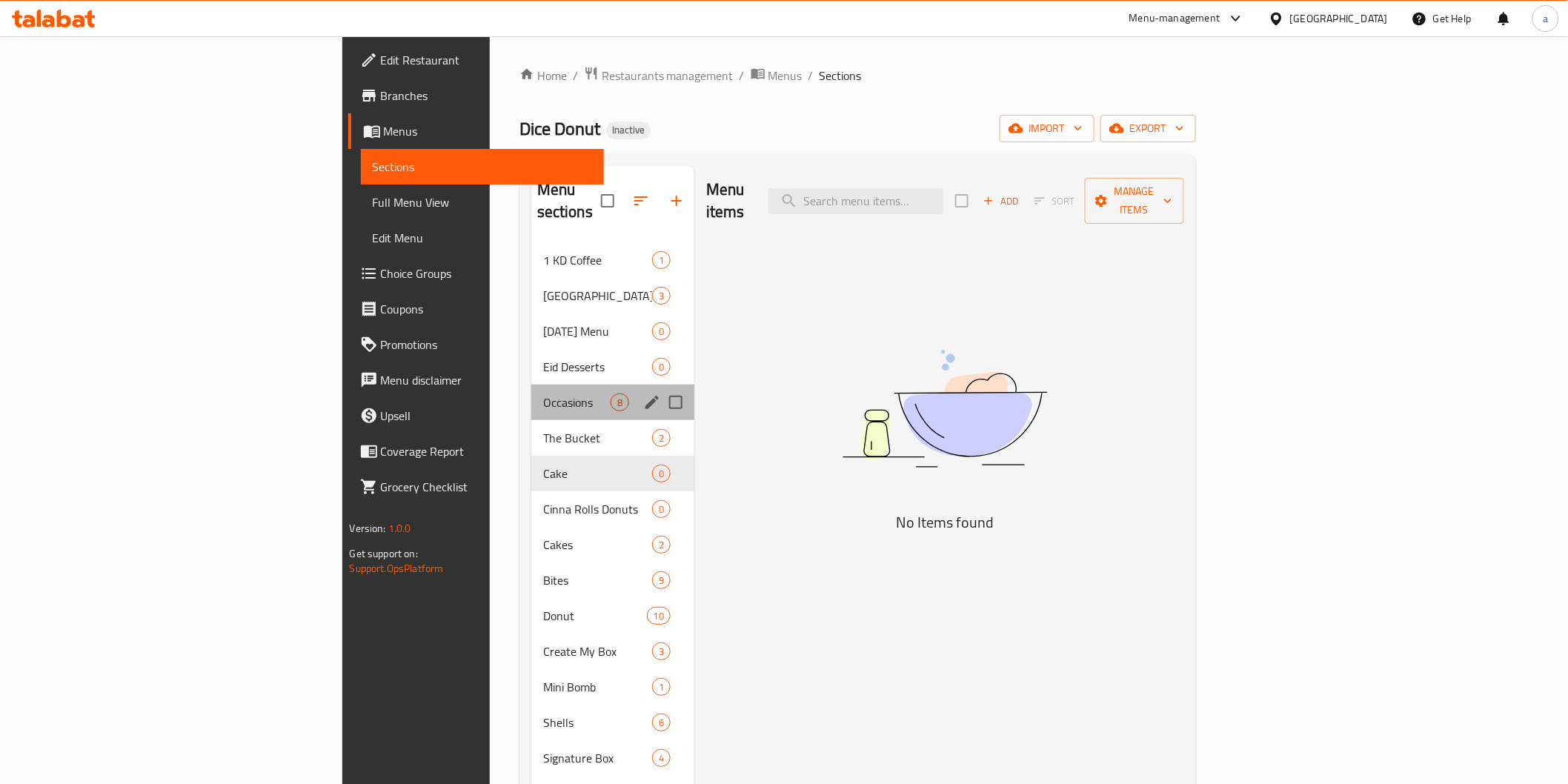
click at [531, 390] on div "Occasions 8" at bounding box center [612, 401] width 163 height 35
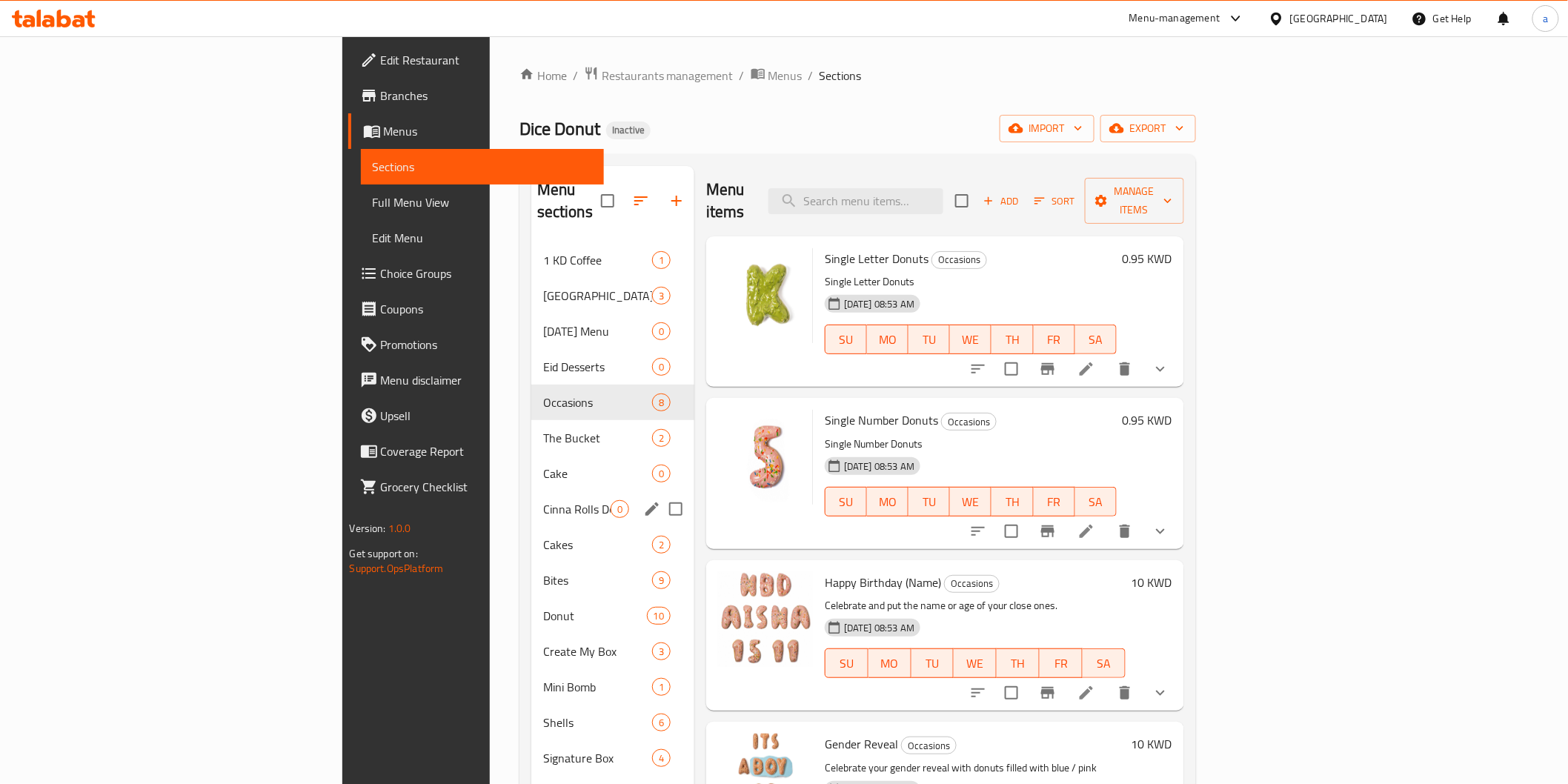
click at [531, 634] on div "Create My Box 3" at bounding box center [612, 651] width 163 height 35
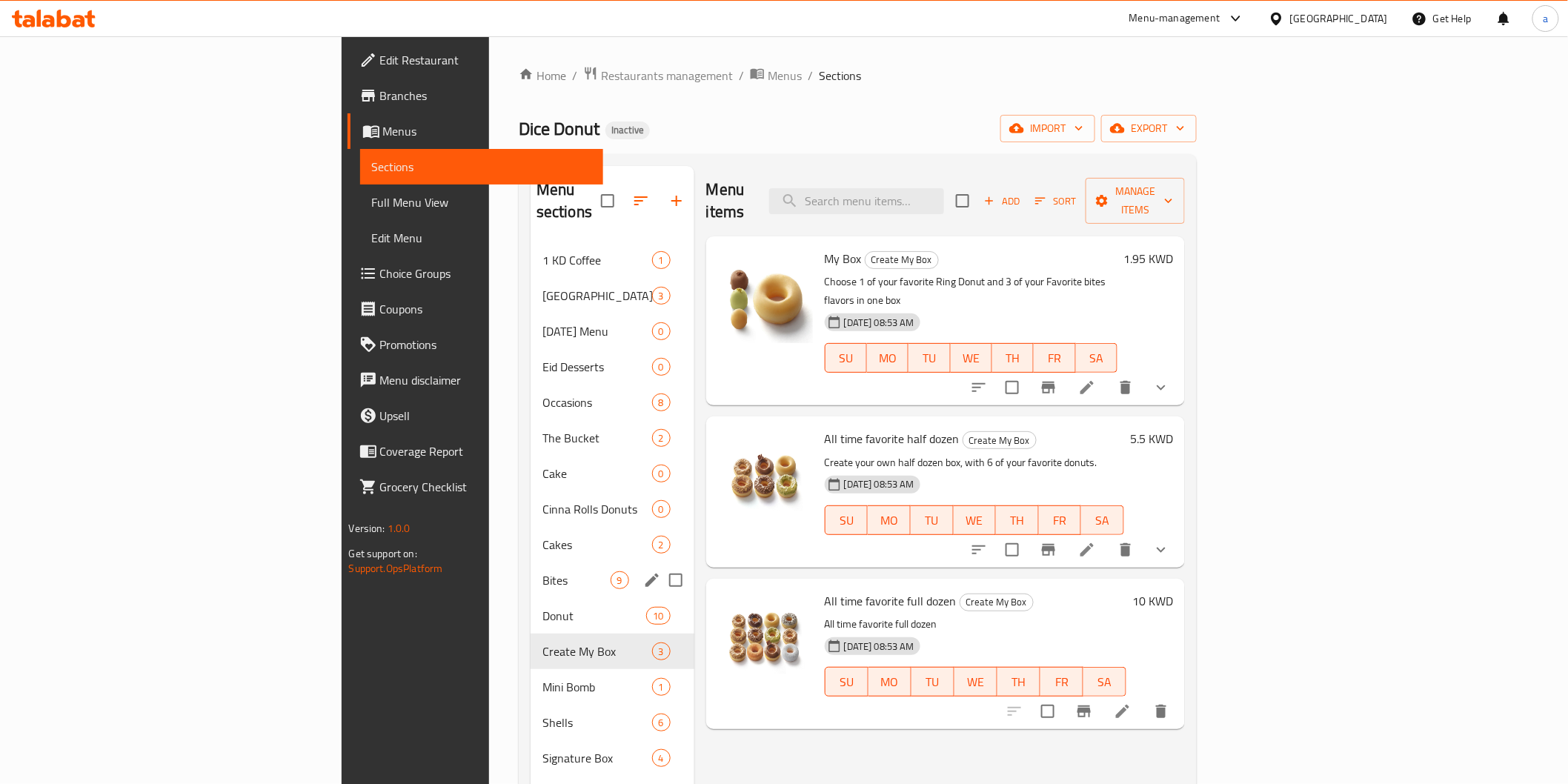
click at [530, 499] on div "Cinna Rolls Donuts 0" at bounding box center [612, 508] width 163 height 35
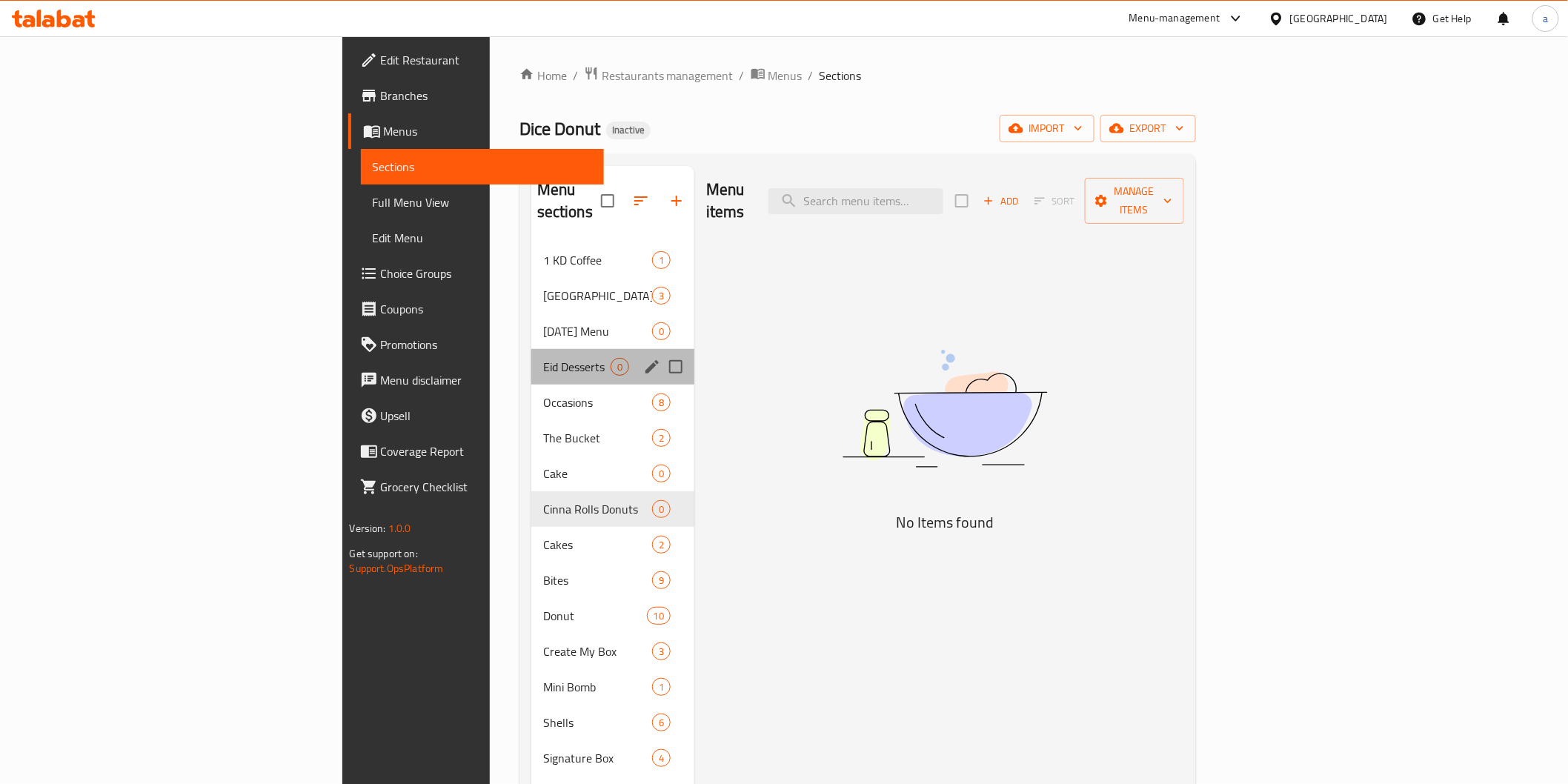
click at [531, 349] on div "Eid Desserts 0" at bounding box center [612, 366] width 163 height 35
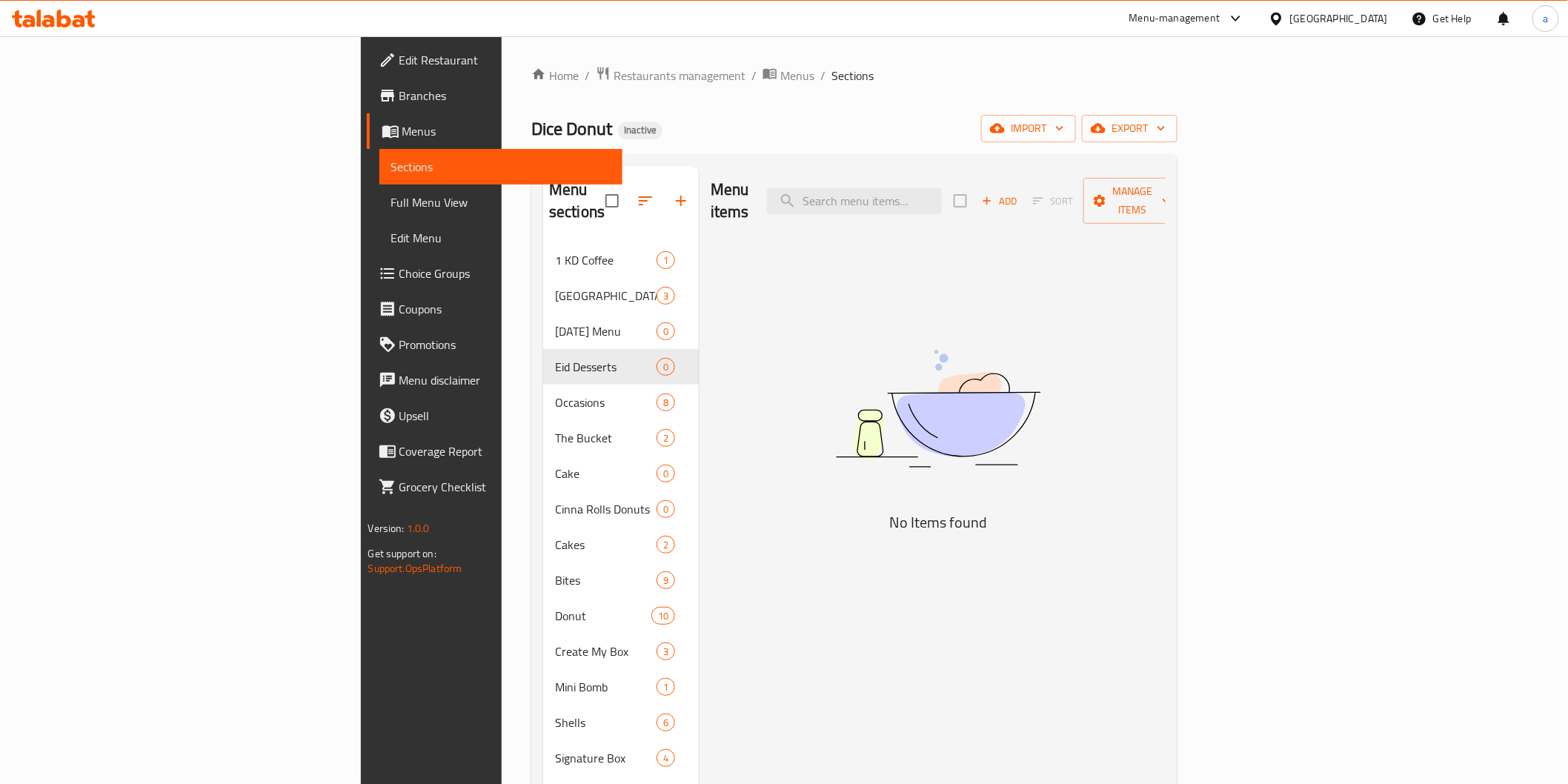
click at [391, 203] on span "Full Menu View" at bounding box center [500, 203] width 219 height 18
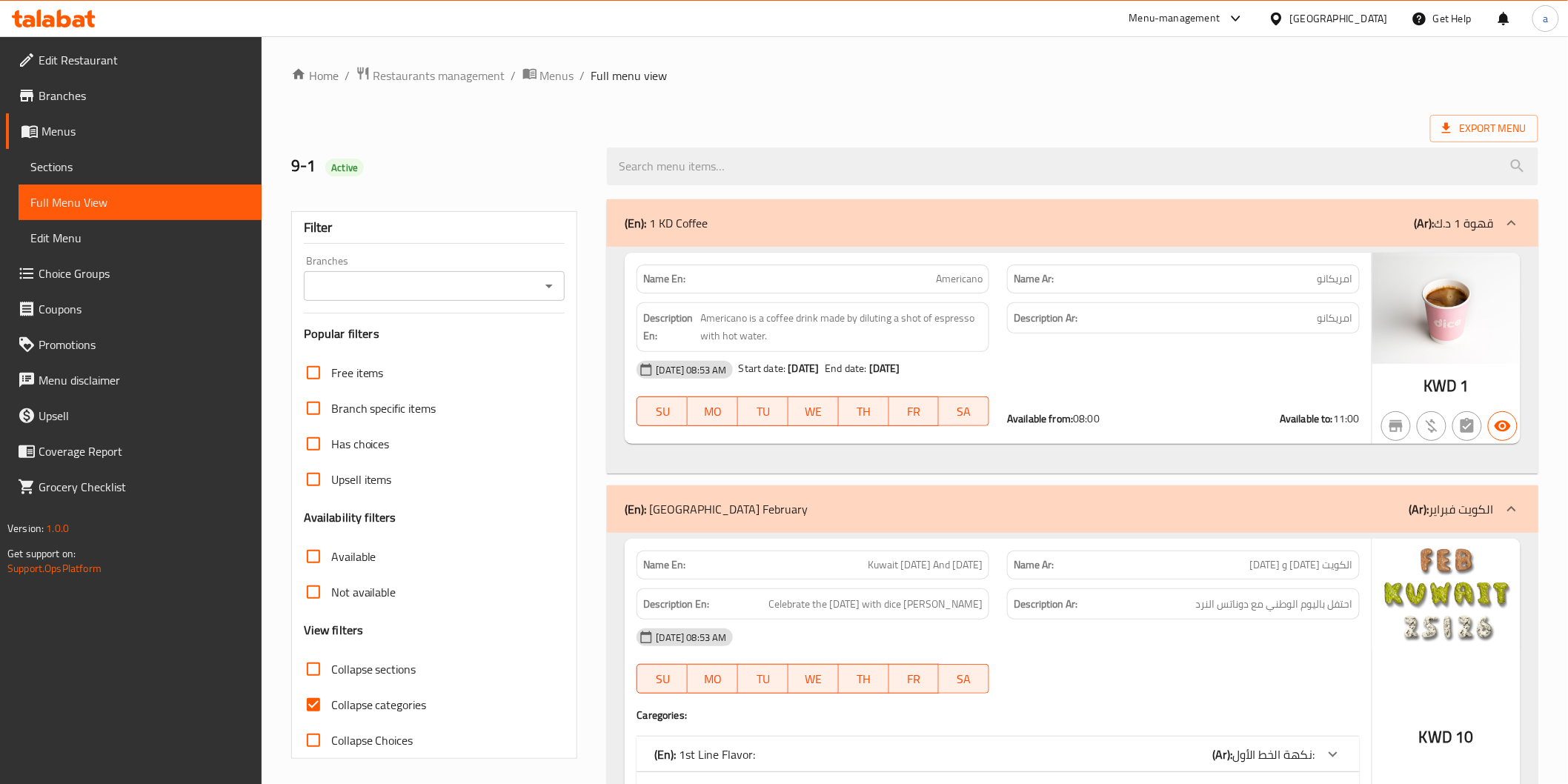
click at [308, 708] on input "Collapse categories" at bounding box center [313, 704] width 35 height 35
checkbox input "false"
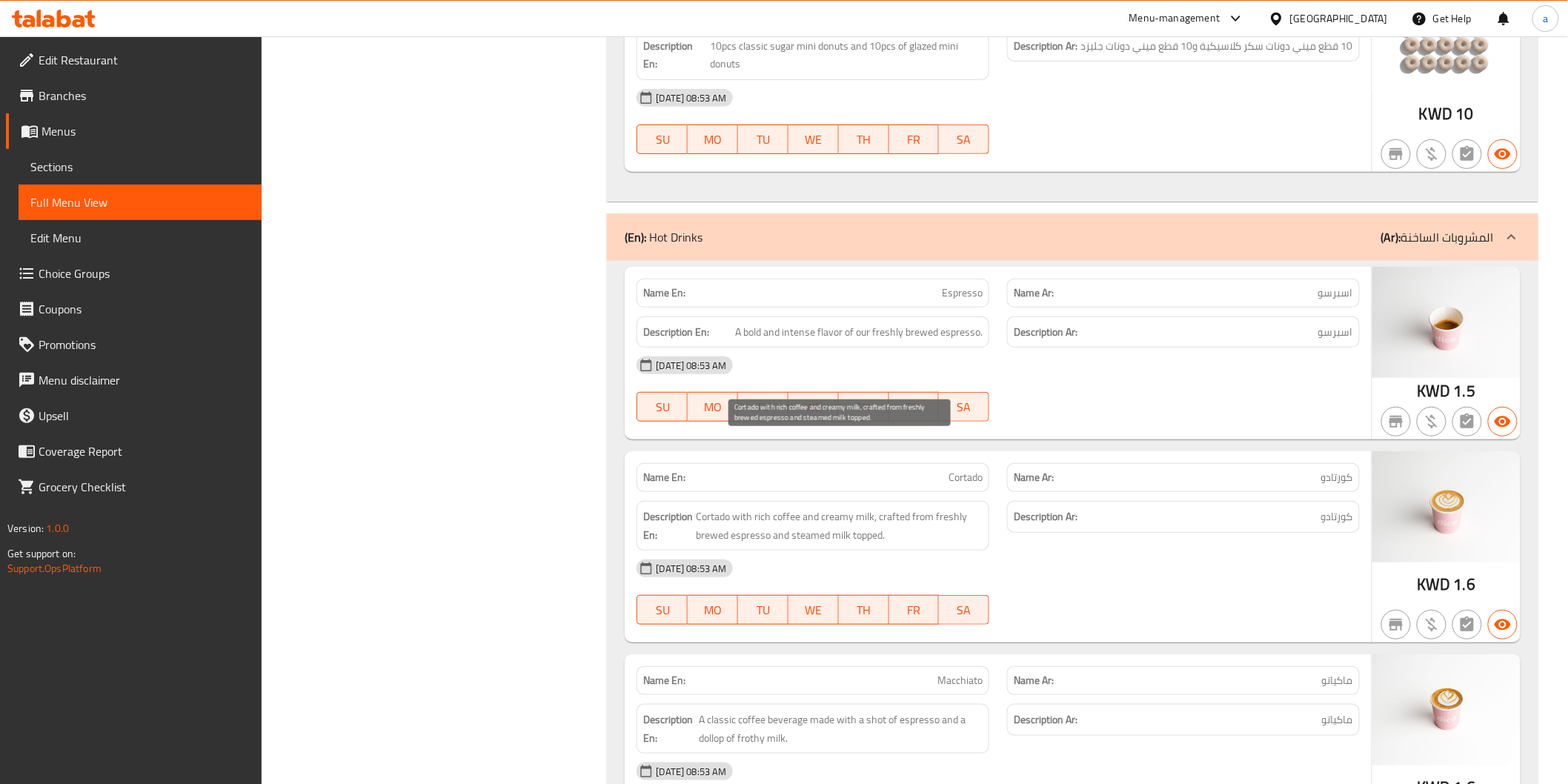
scroll to position [30534, 0]
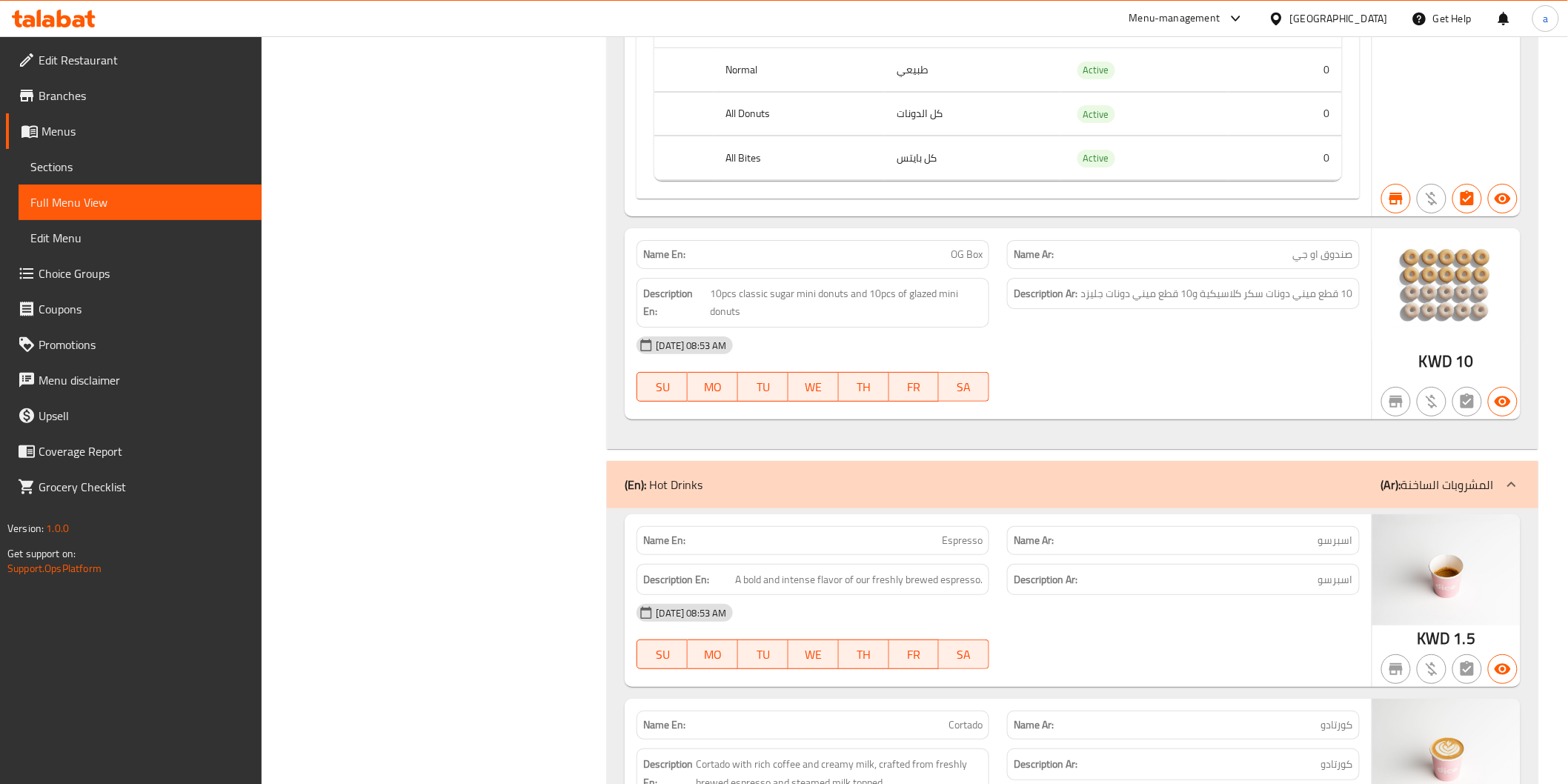
click at [1284, 22] on icon at bounding box center [1276, 19] width 16 height 16
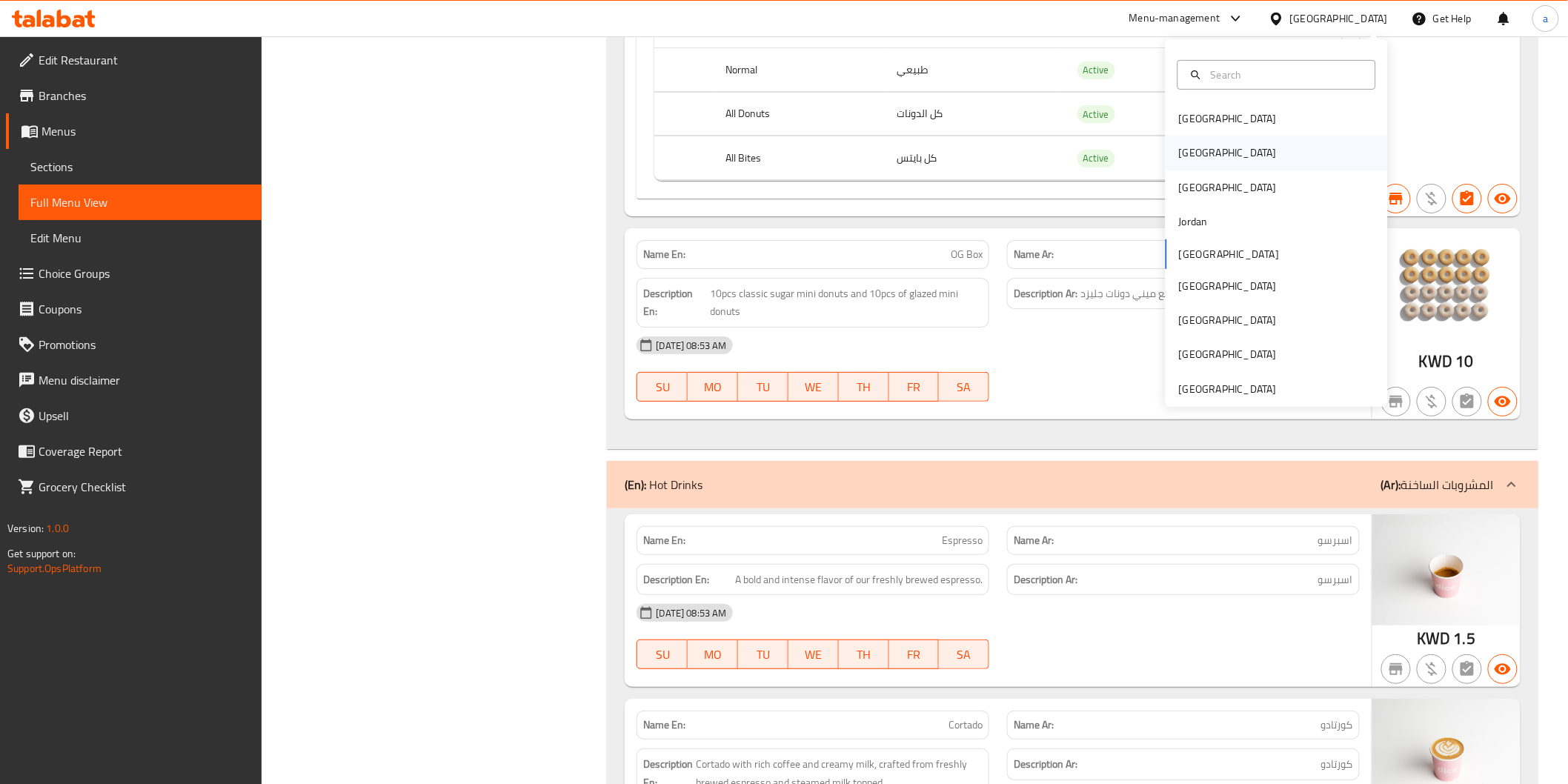
click at [1237, 145] on div "[GEOGRAPHIC_DATA]" at bounding box center [1276, 153] width 222 height 34
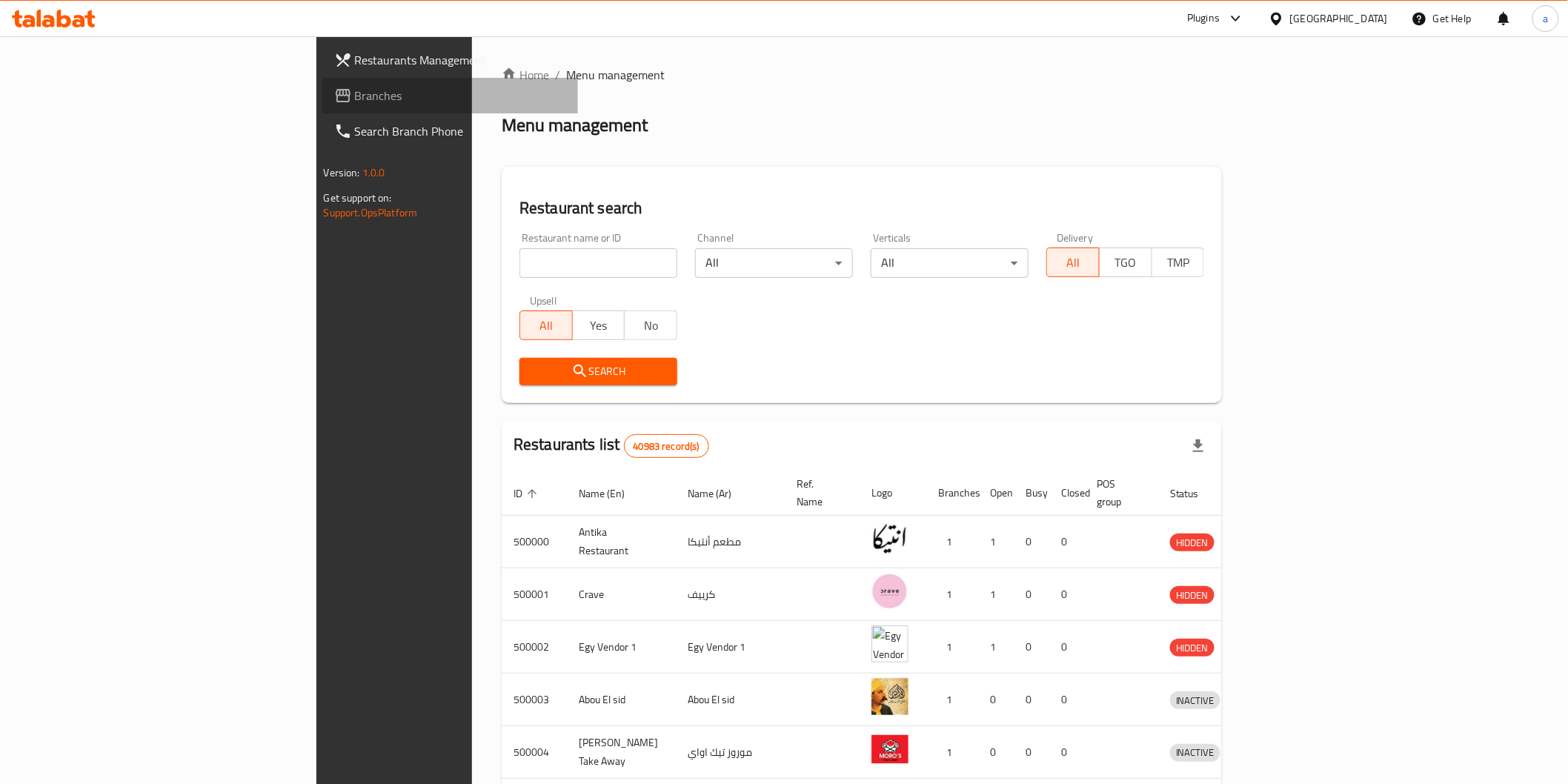
click at [323, 97] on link "Branches" at bounding box center [450, 95] width 255 height 35
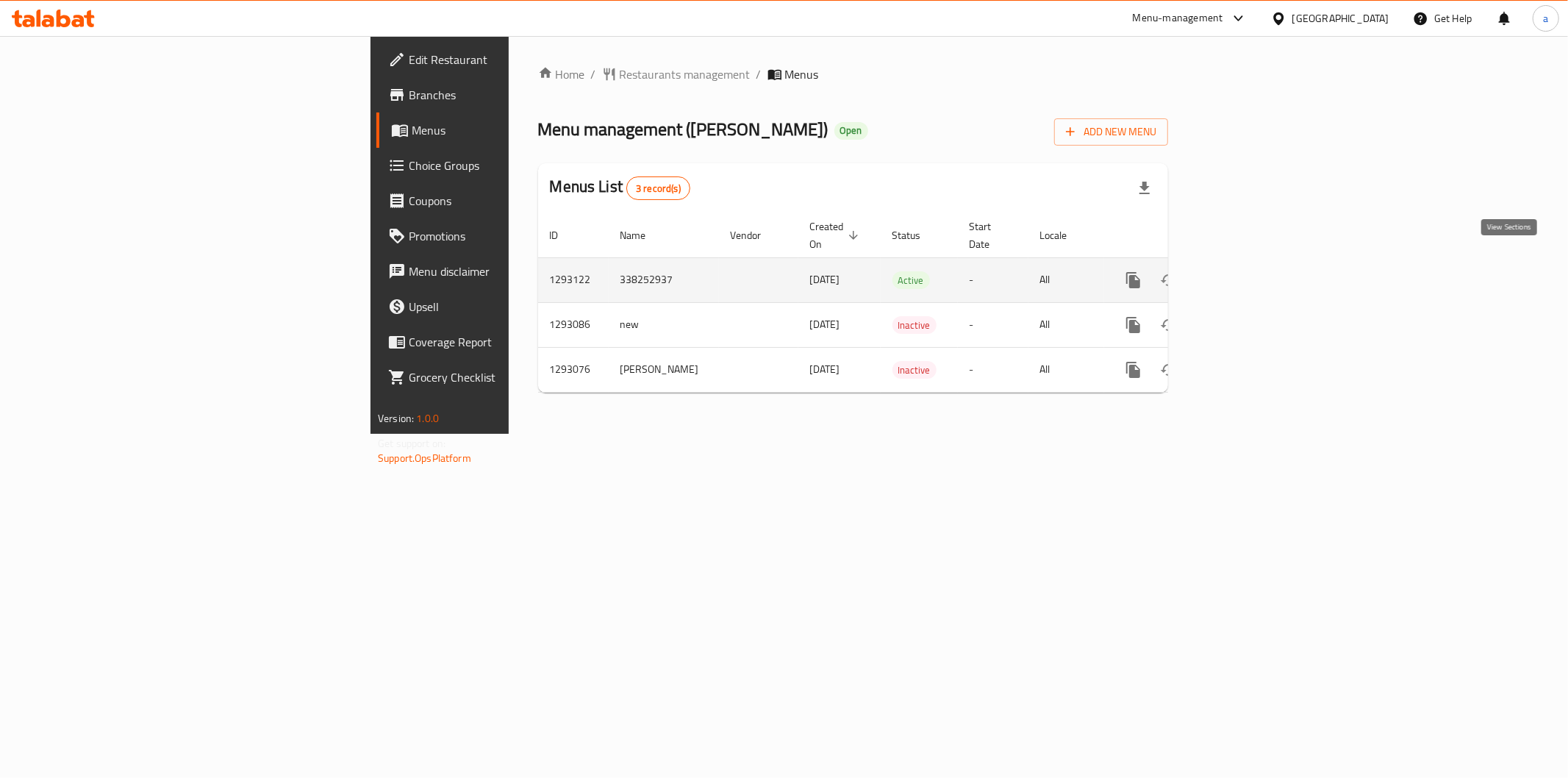
click at [1248, 271] on icon "enhanced table" at bounding box center [1240, 280] width 18 height 18
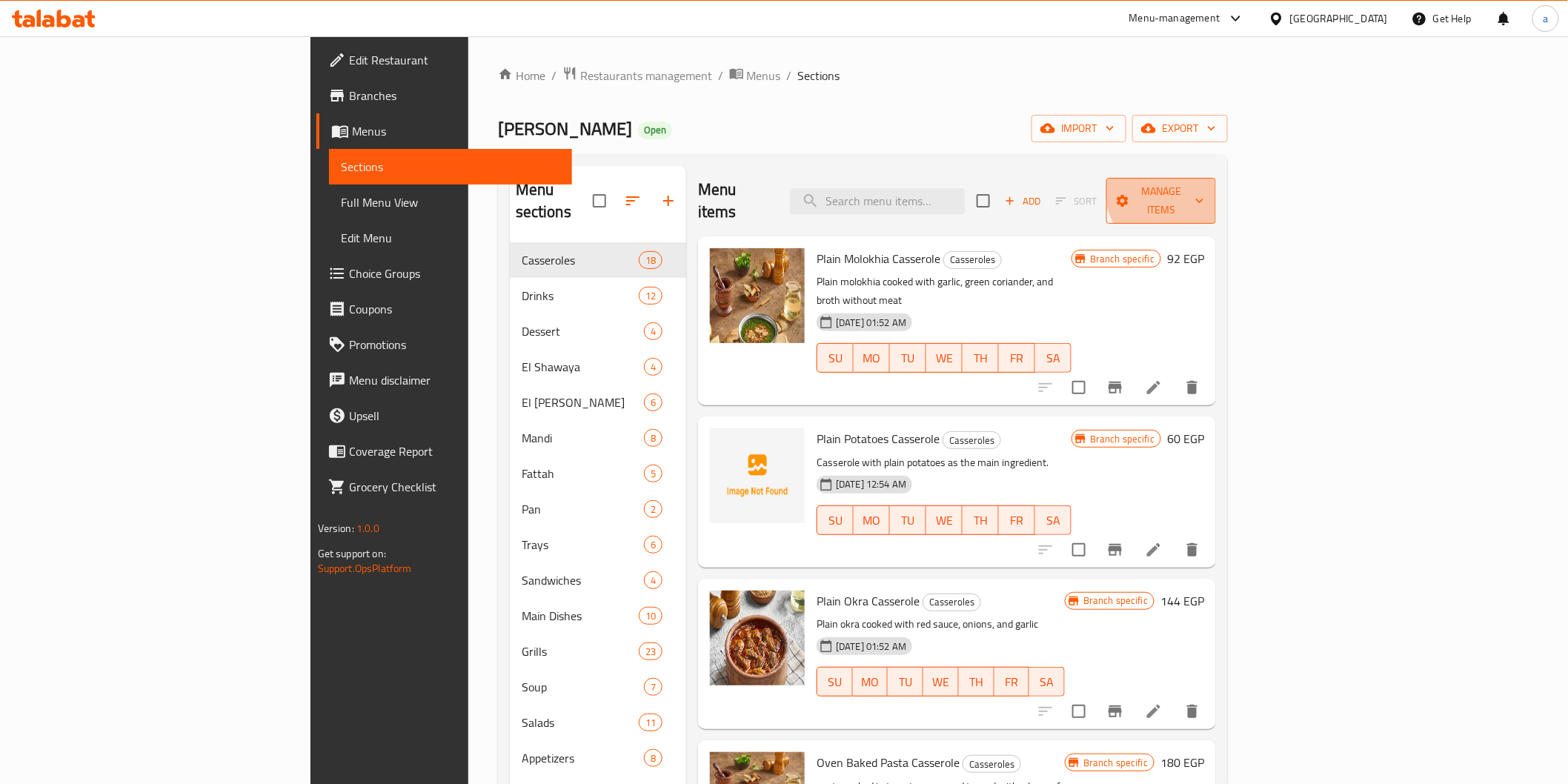
click at [1216, 178] on button "Manage items" at bounding box center [1161, 201] width 110 height 46
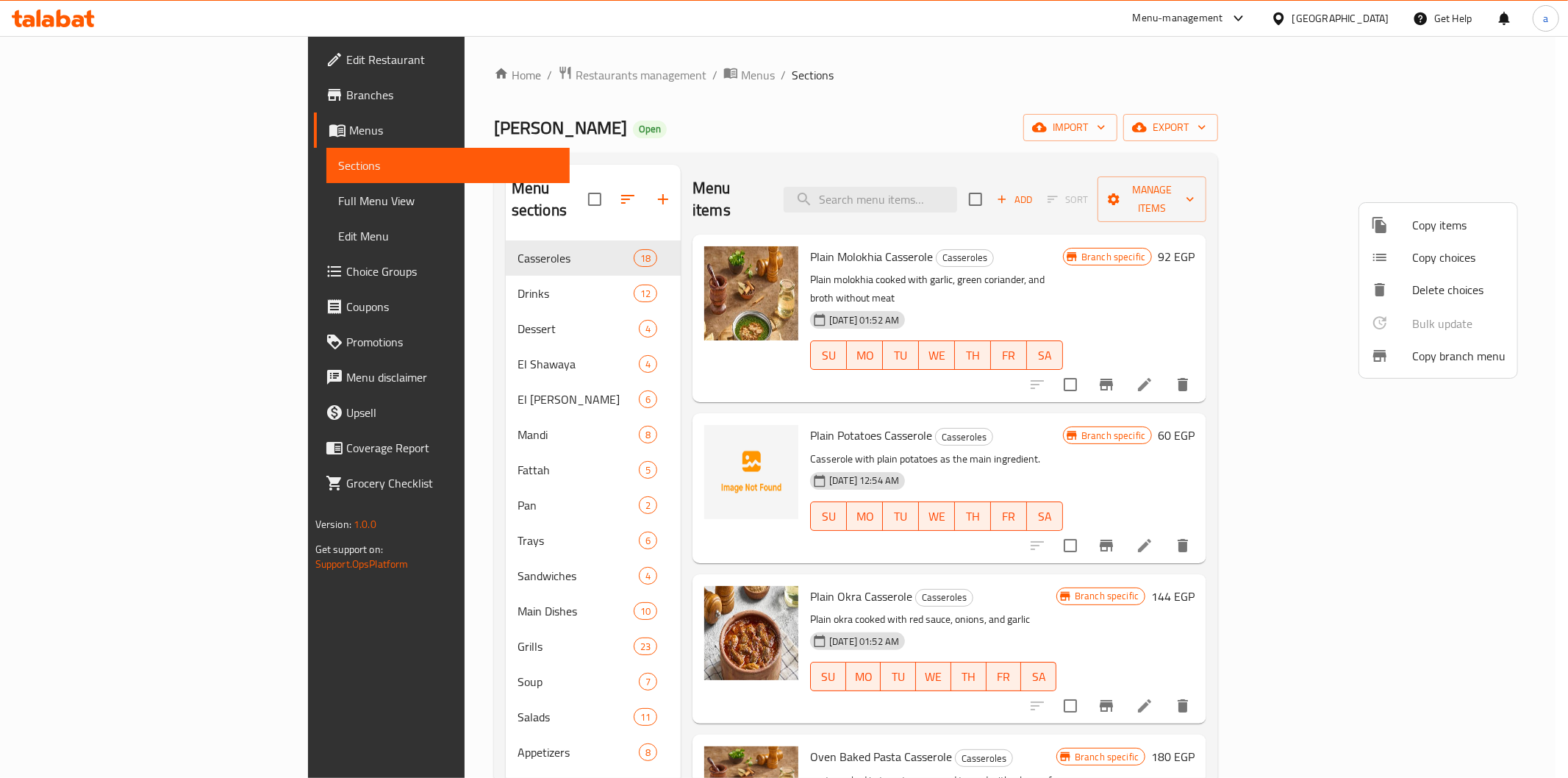
click at [1412, 366] on li "Copy branch menu" at bounding box center [1438, 356] width 158 height 33
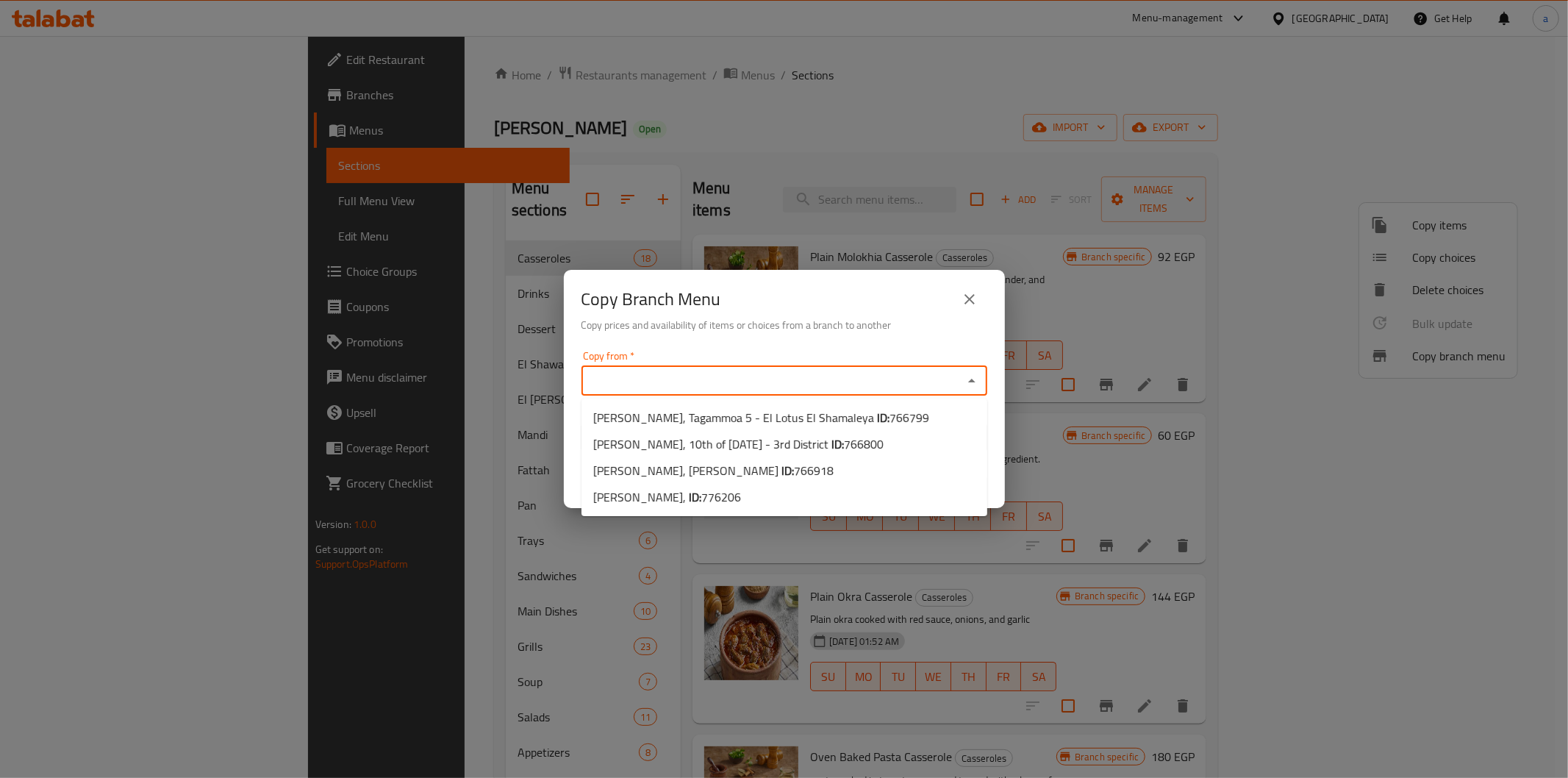
click at [859, 385] on input "Copy from   *" at bounding box center [772, 380] width 373 height 20
click at [794, 471] on span "766918" at bounding box center [814, 470] width 40 height 22
type input "Khaliha Mashawy, Al Kawmeya"
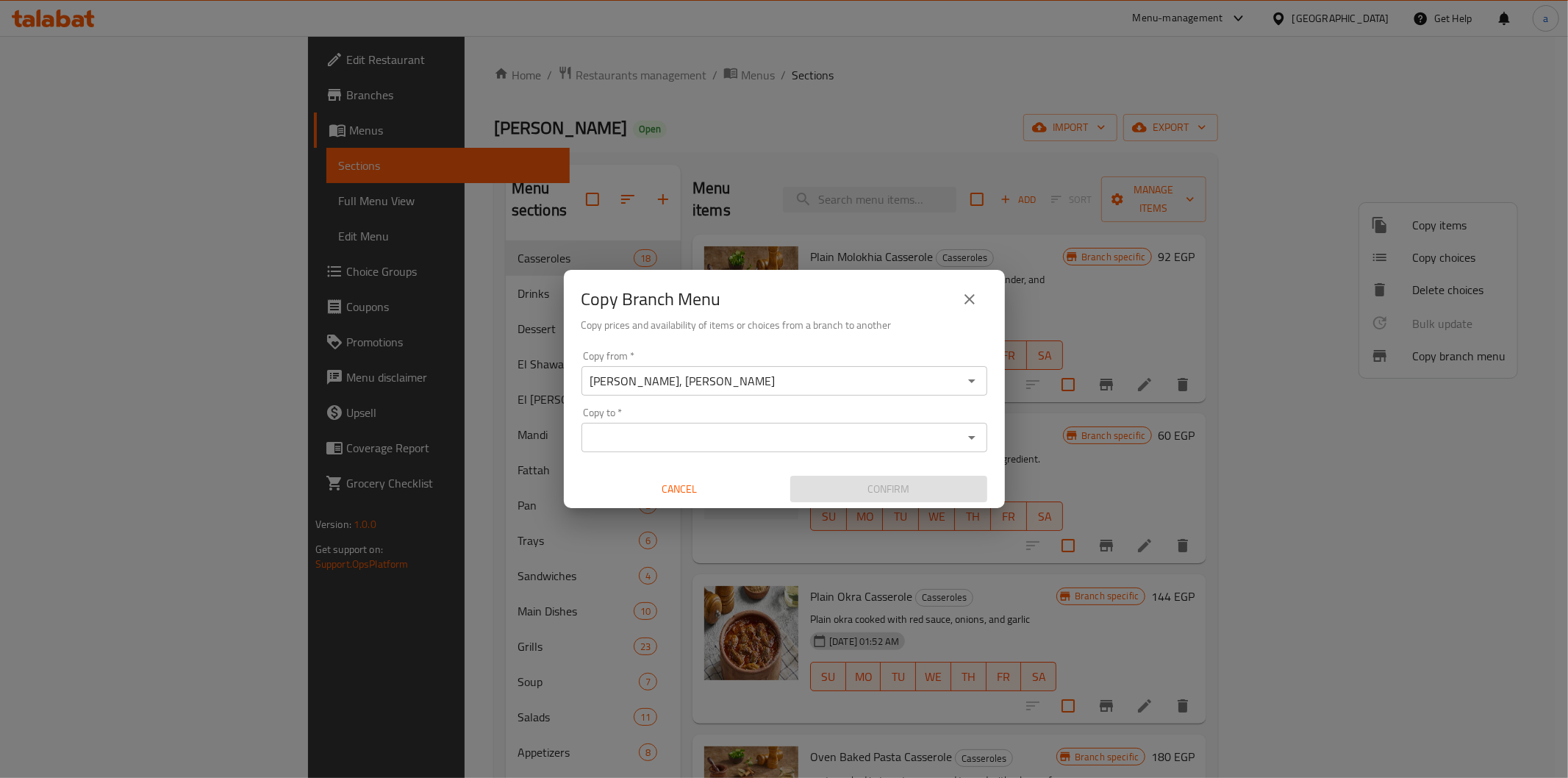
click at [804, 376] on input "Khaliha Mashawy, Al Kawmeya" at bounding box center [772, 380] width 373 height 20
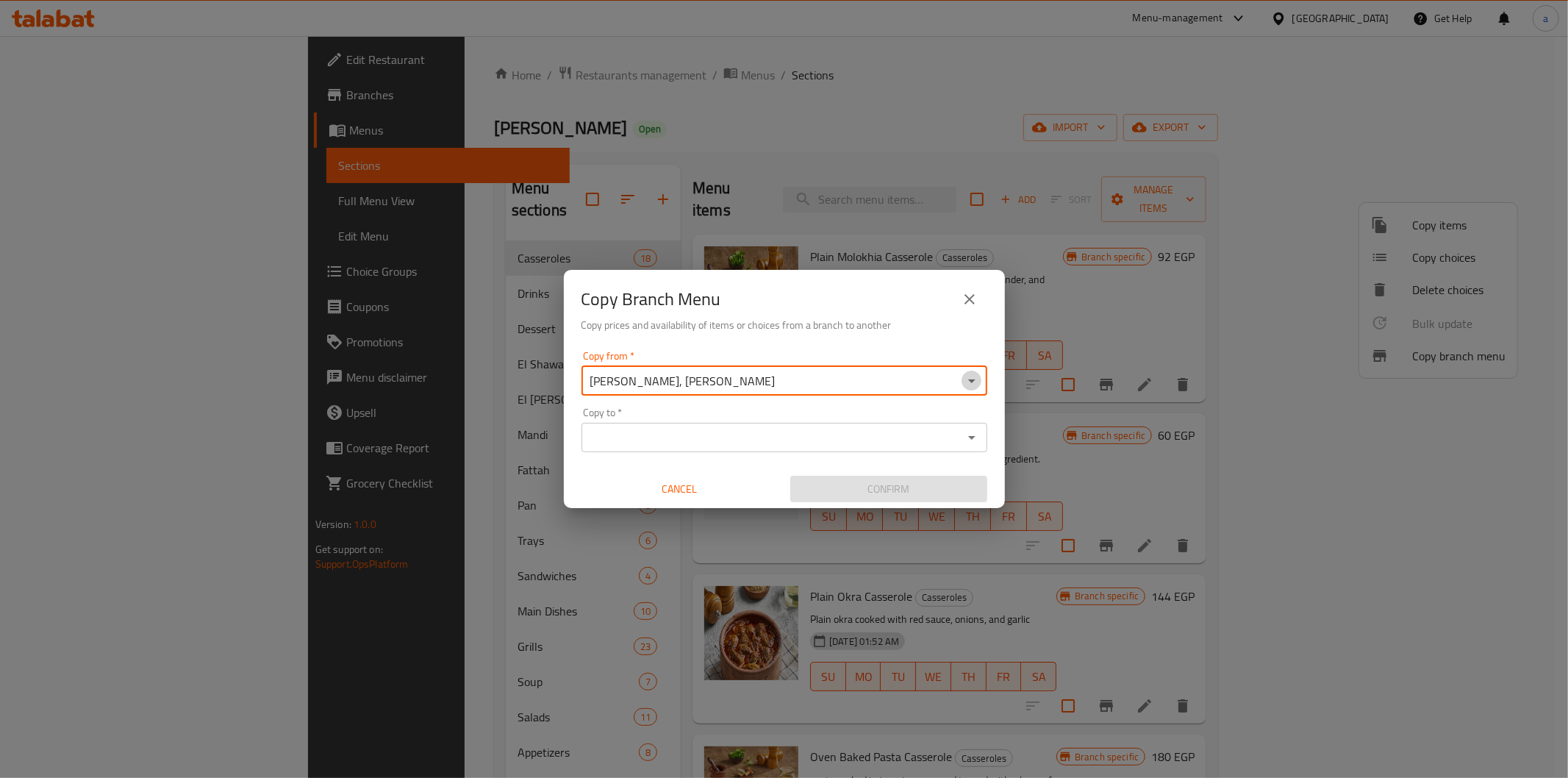
click at [979, 375] on icon "Open" at bounding box center [972, 381] width 18 height 18
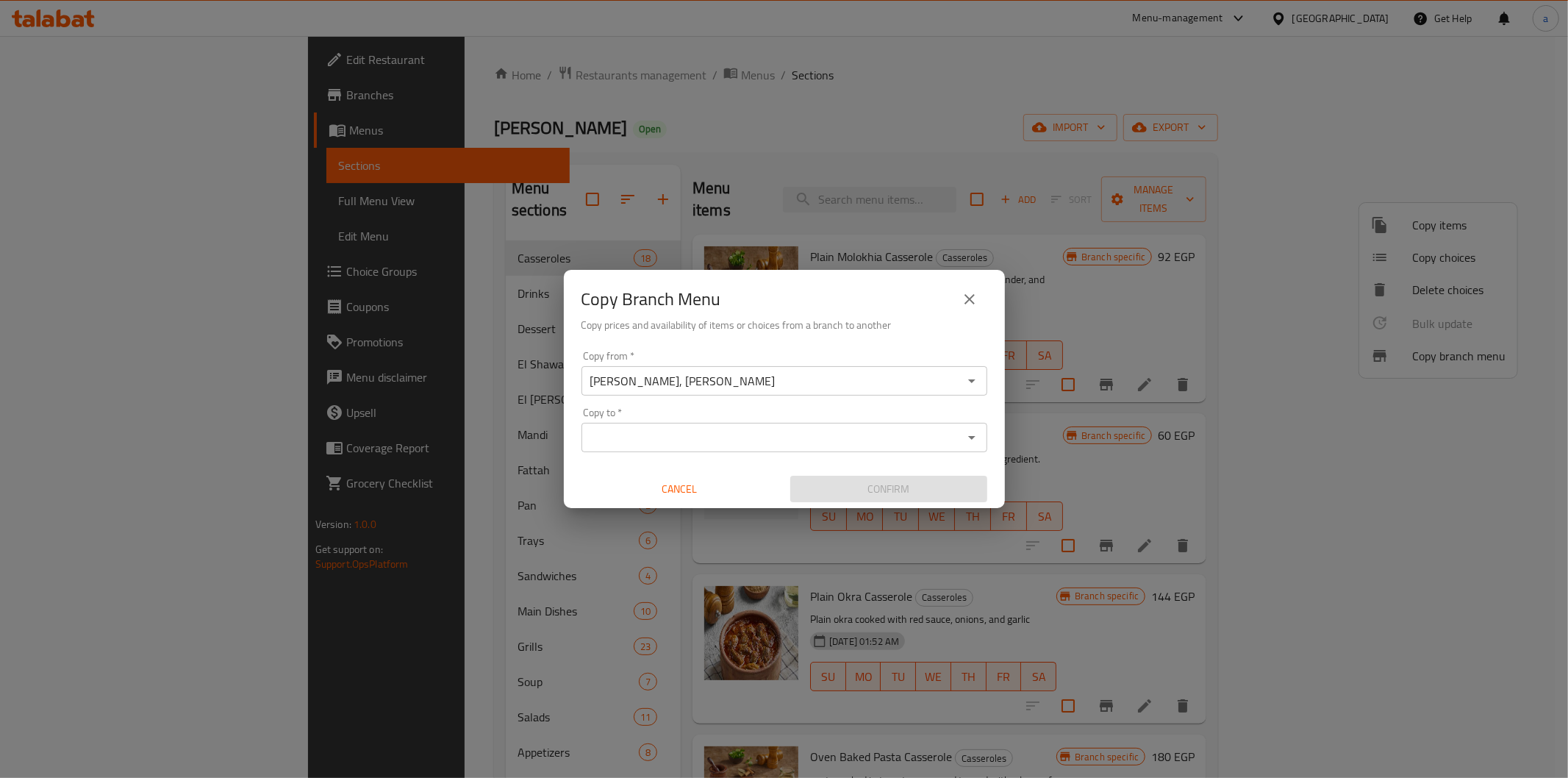
click at [1029, 526] on div "Copy Branch Menu Copy prices and availability of items or choices from a branch…" at bounding box center [784, 389] width 1568 height 778
click at [964, 432] on icon "Open" at bounding box center [972, 437] width 18 height 18
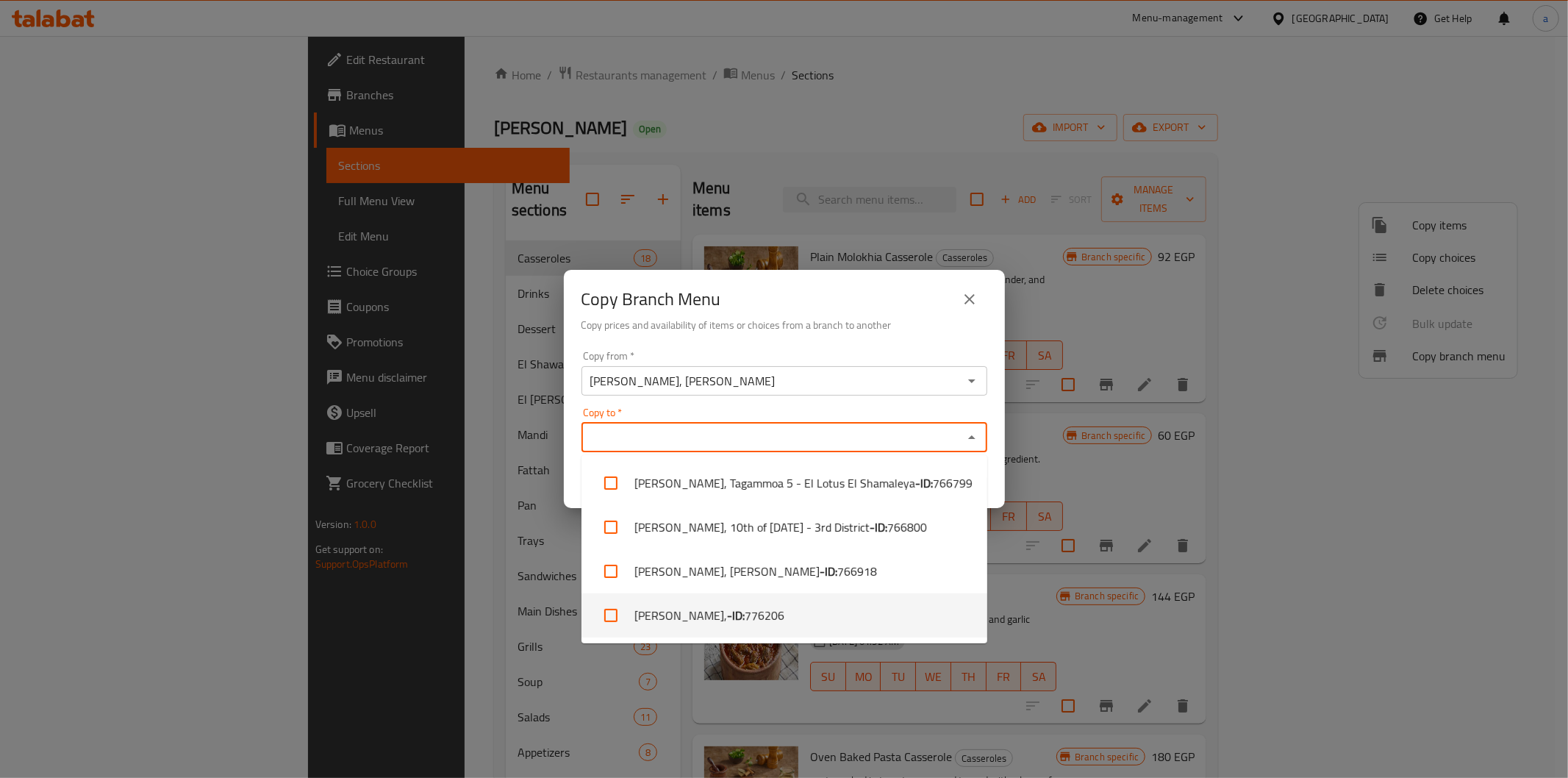
click at [745, 622] on span "776206" at bounding box center [764, 615] width 40 height 18
checkbox input "true"
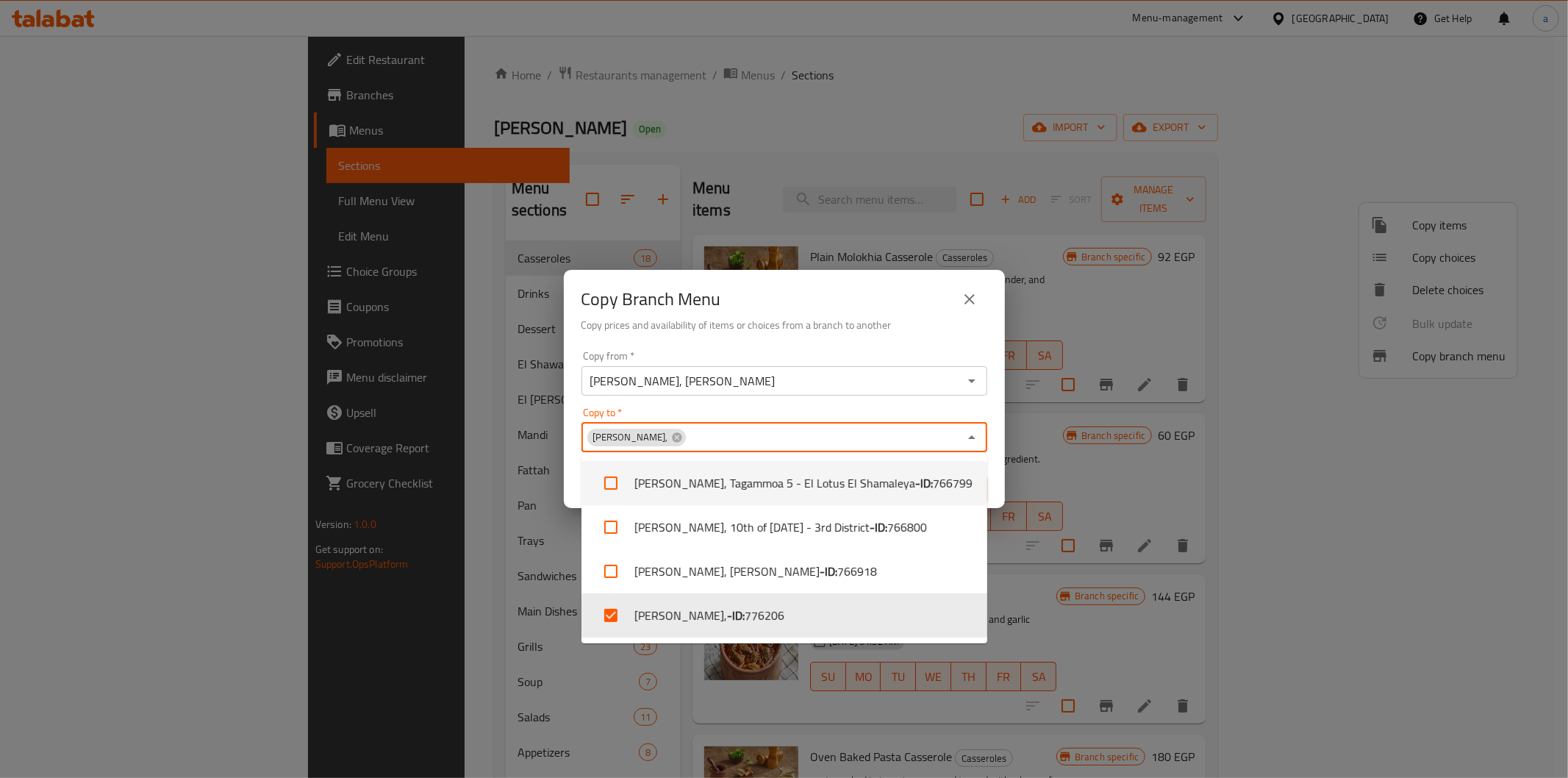
click at [863, 411] on div "Copy to   * Khaliha Mashawy, Copy to *" at bounding box center [784, 429] width 406 height 45
click at [893, 380] on input "Khaliha Mashawy, Al Kawmeya" at bounding box center [772, 380] width 373 height 20
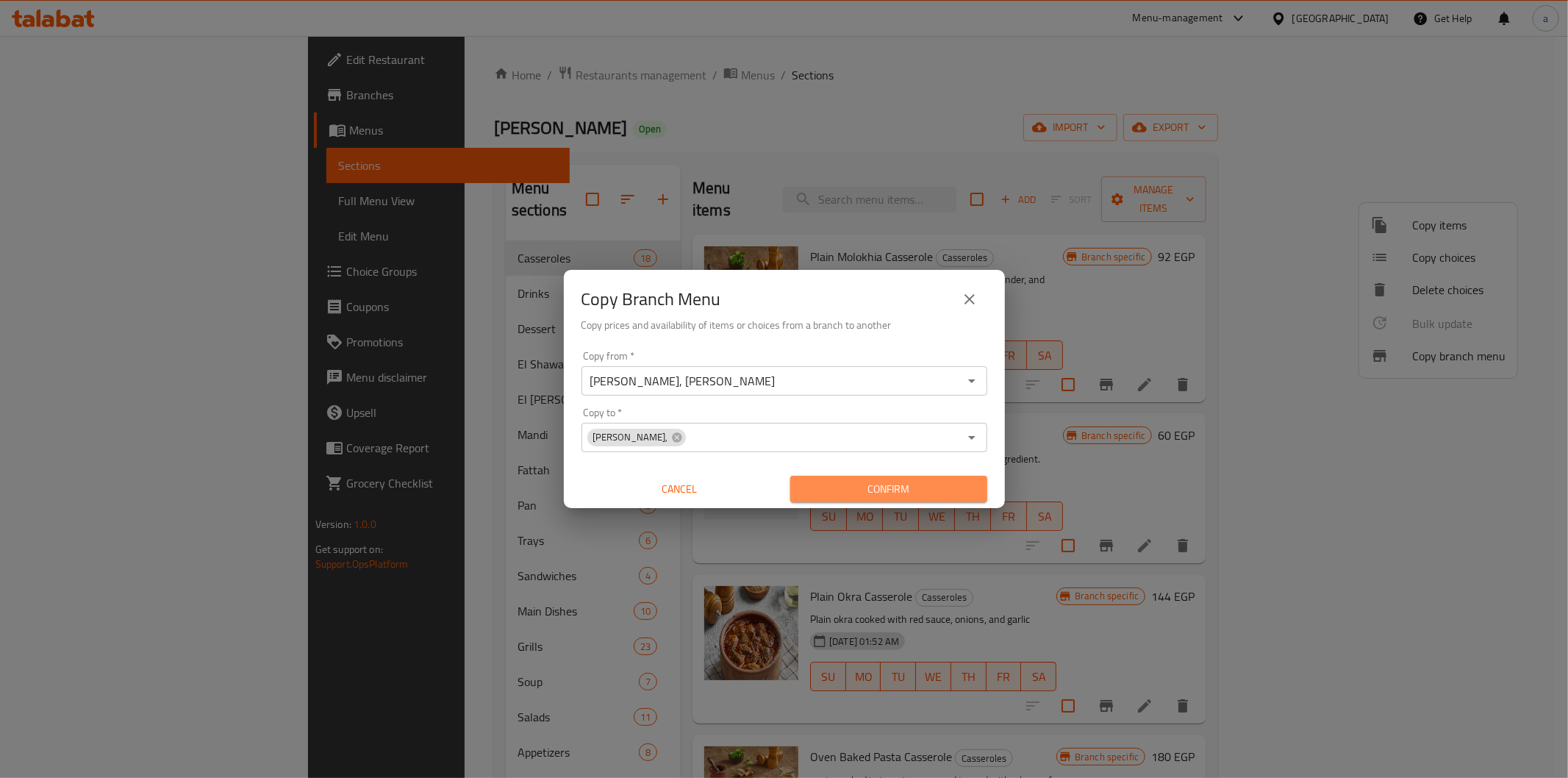
click at [923, 483] on span "Confirm" at bounding box center [889, 489] width 173 height 19
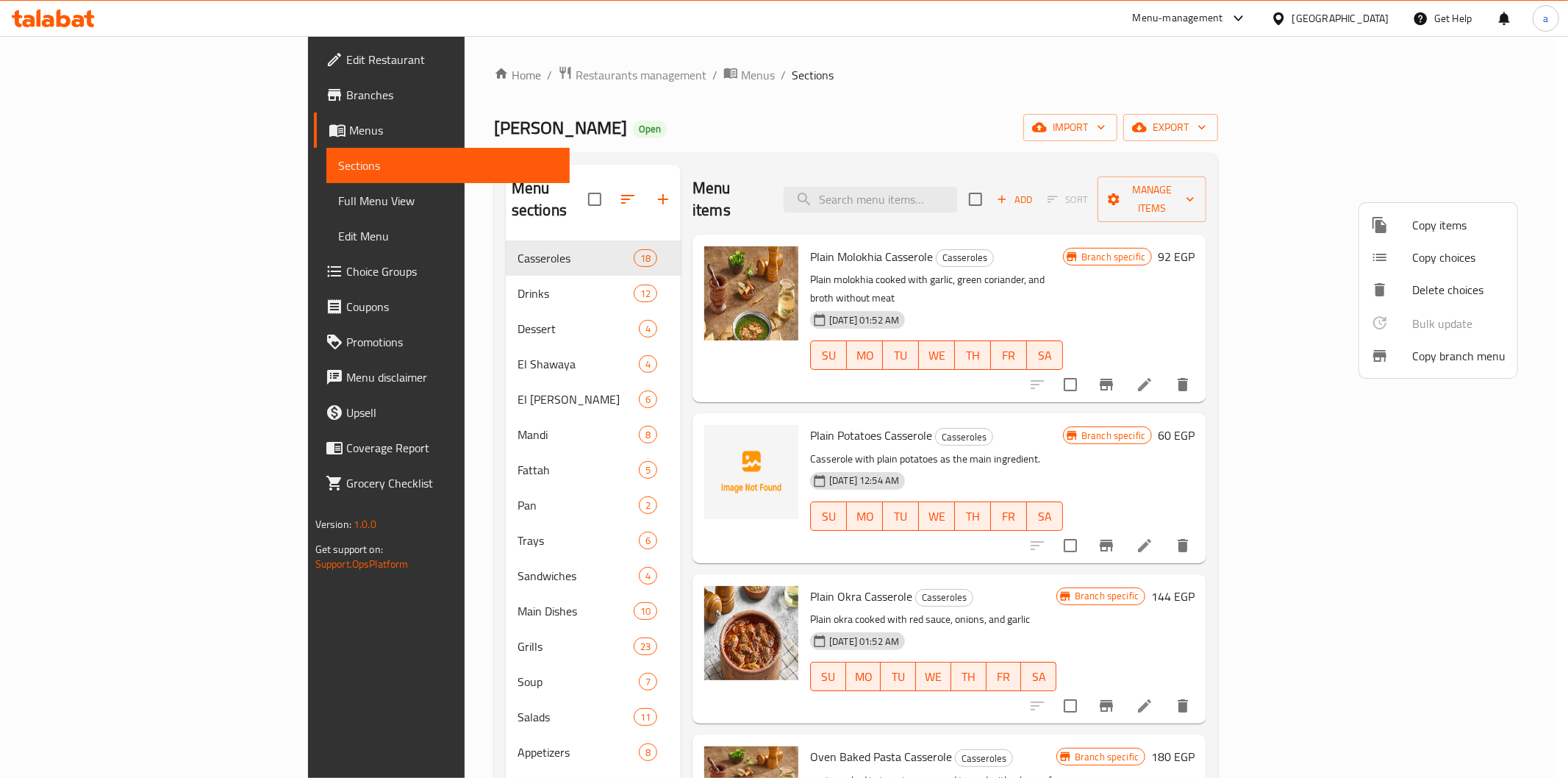
click at [158, 160] on div at bounding box center [784, 389] width 1568 height 778
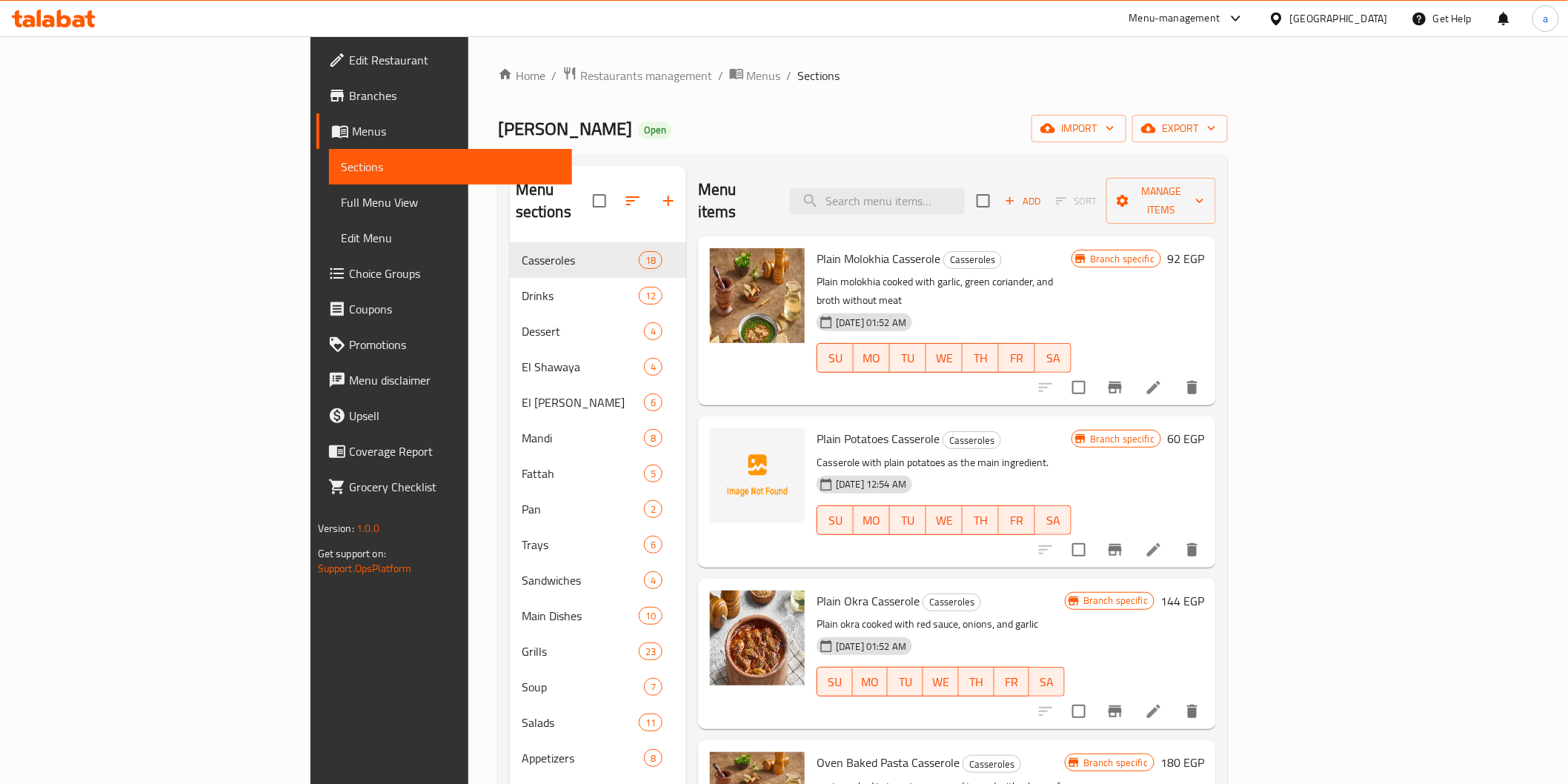
click at [349, 94] on span "Branches" at bounding box center [454, 96] width 211 height 18
